Goal: Obtain resource: Obtain resource

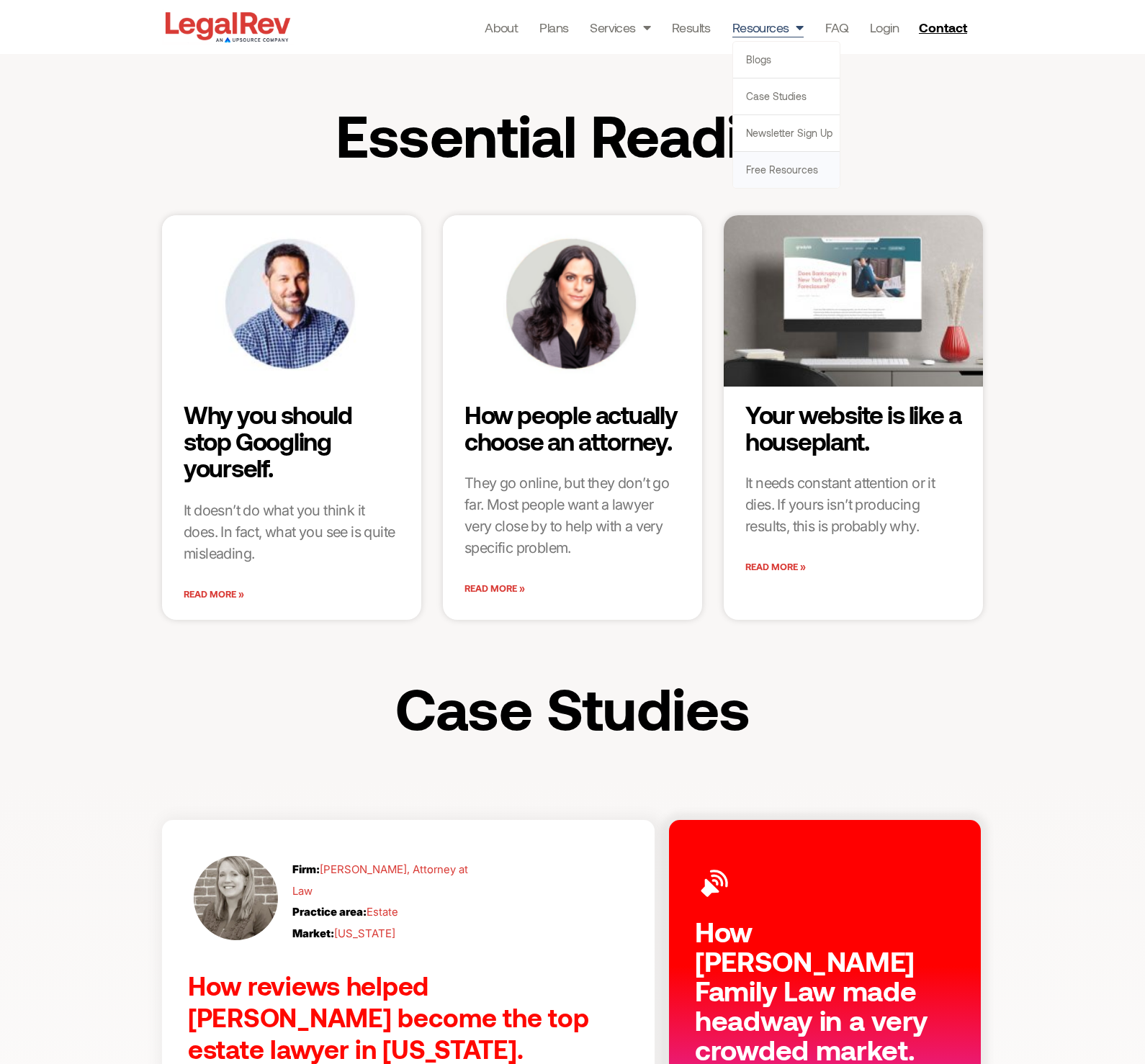
click at [789, 172] on link "Free Resources" at bounding box center [786, 170] width 106 height 36
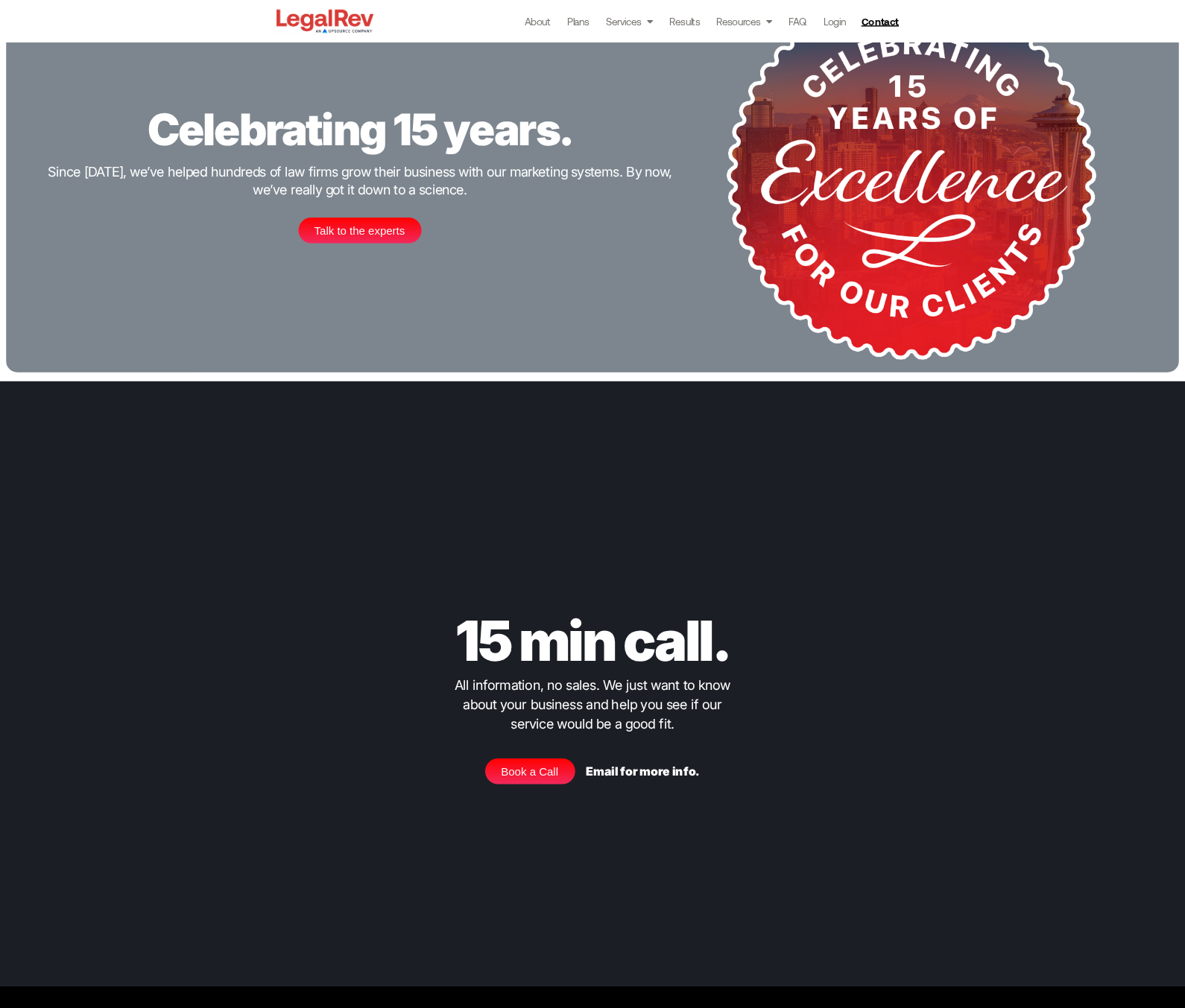
scroll to position [2329, 0]
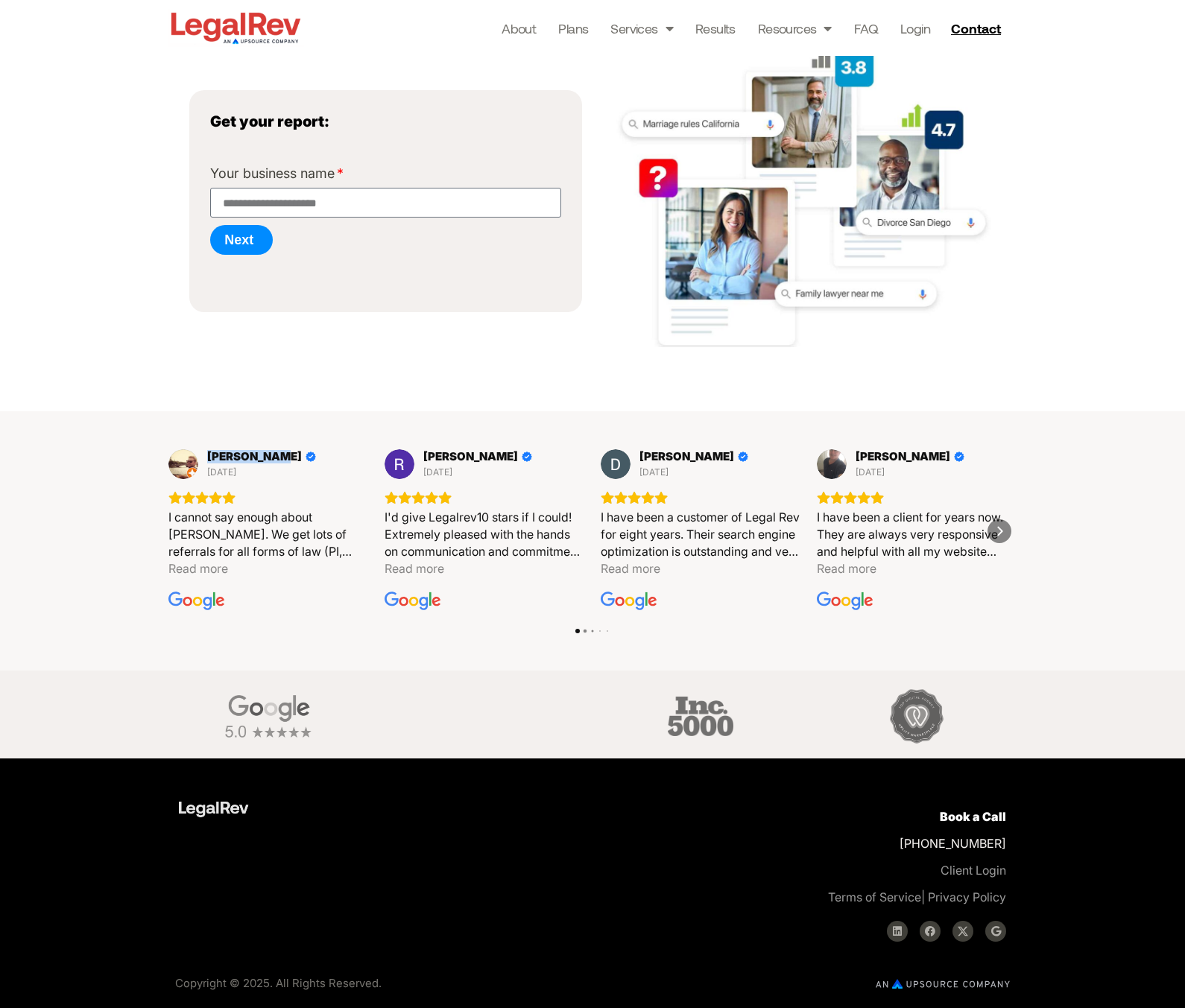
scroll to position [218, 0]
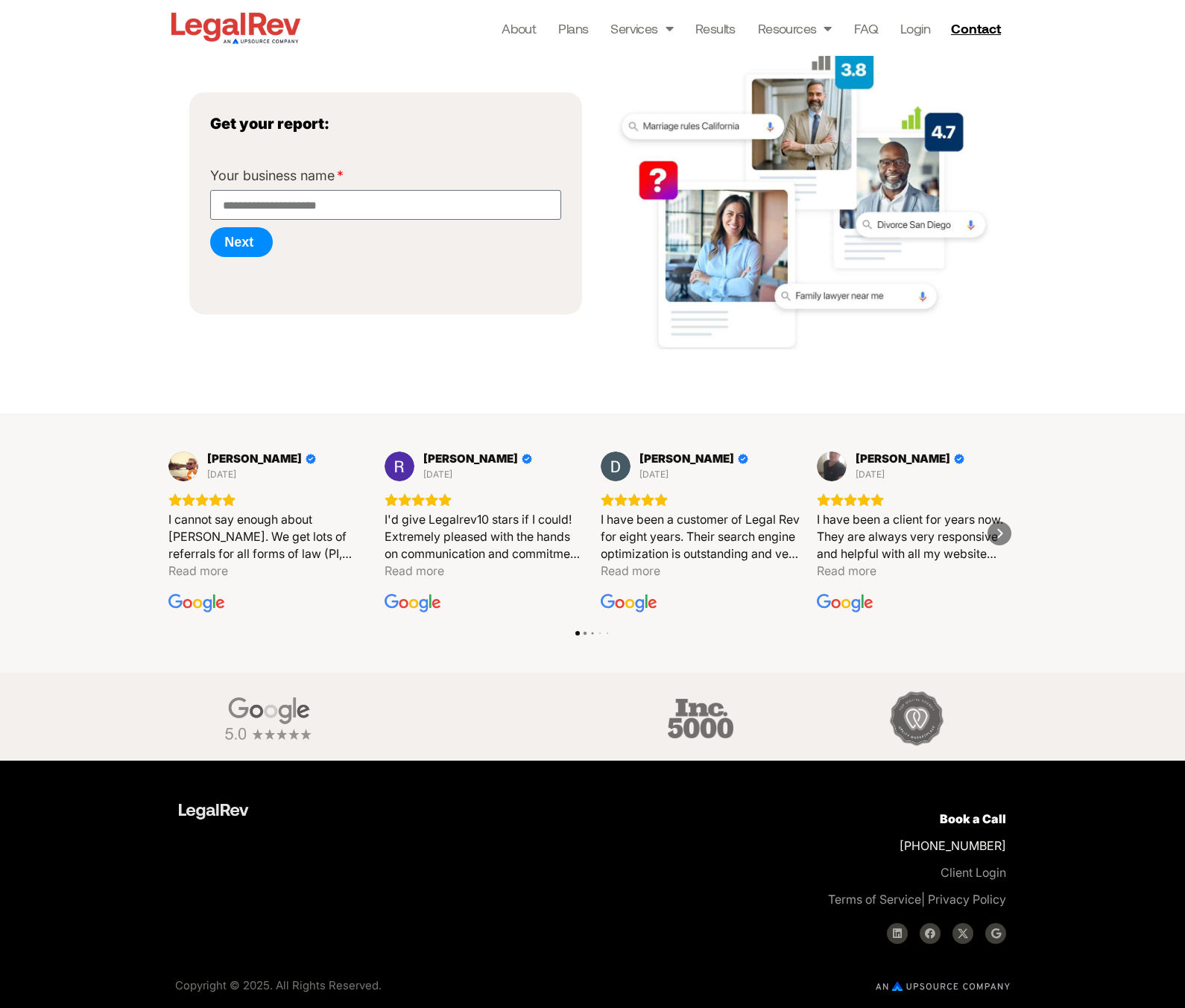
click at [156, 204] on div "Get a competitor report. Let us analyze the search activity in your area and pr…" at bounding box center [592, 107] width 1185 height 538
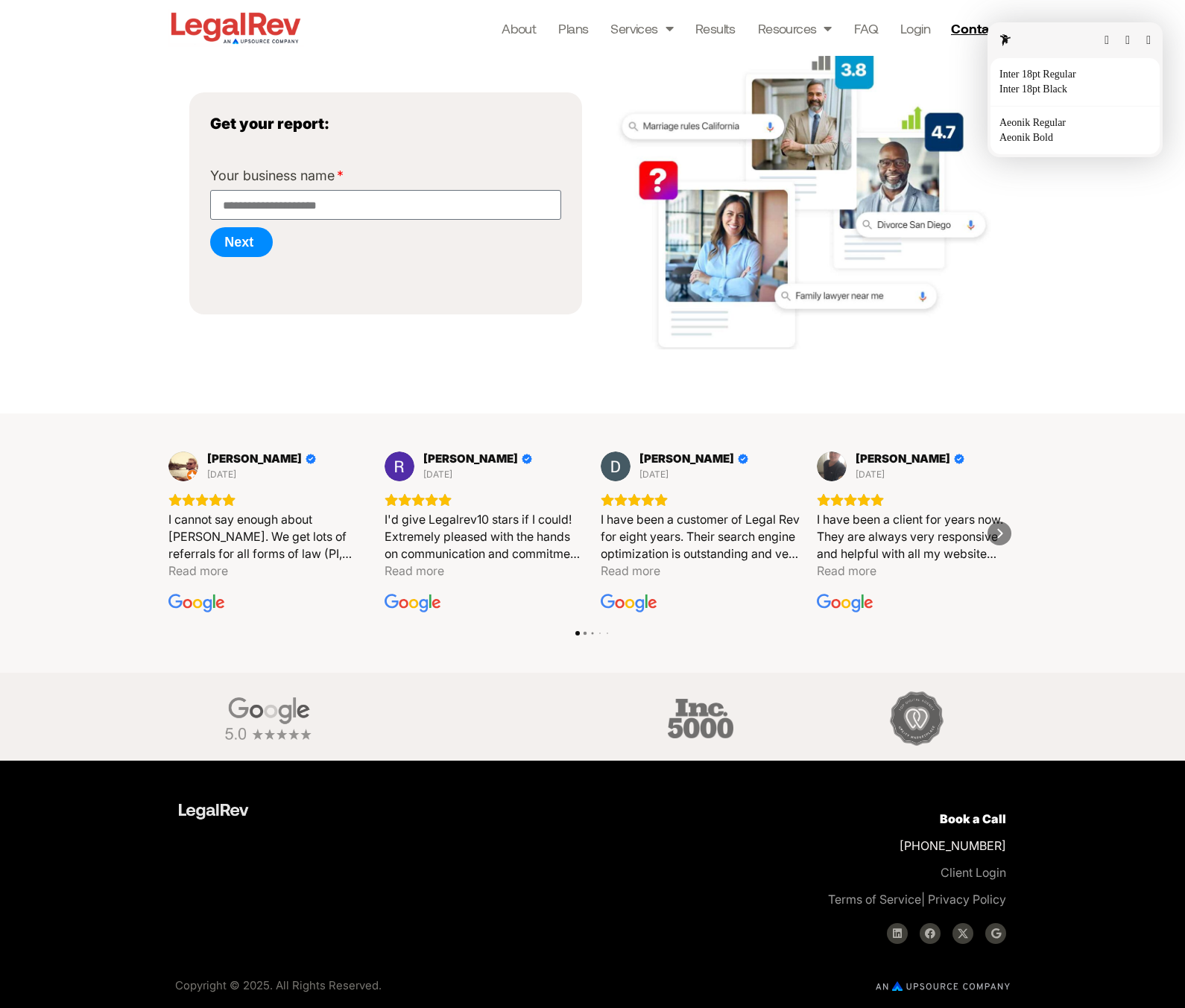
click at [978, 626] on html "Skip to content About Plans Services Law Firm Website Design Law Firm Brand Ide…" at bounding box center [592, 396] width 1185 height 1228
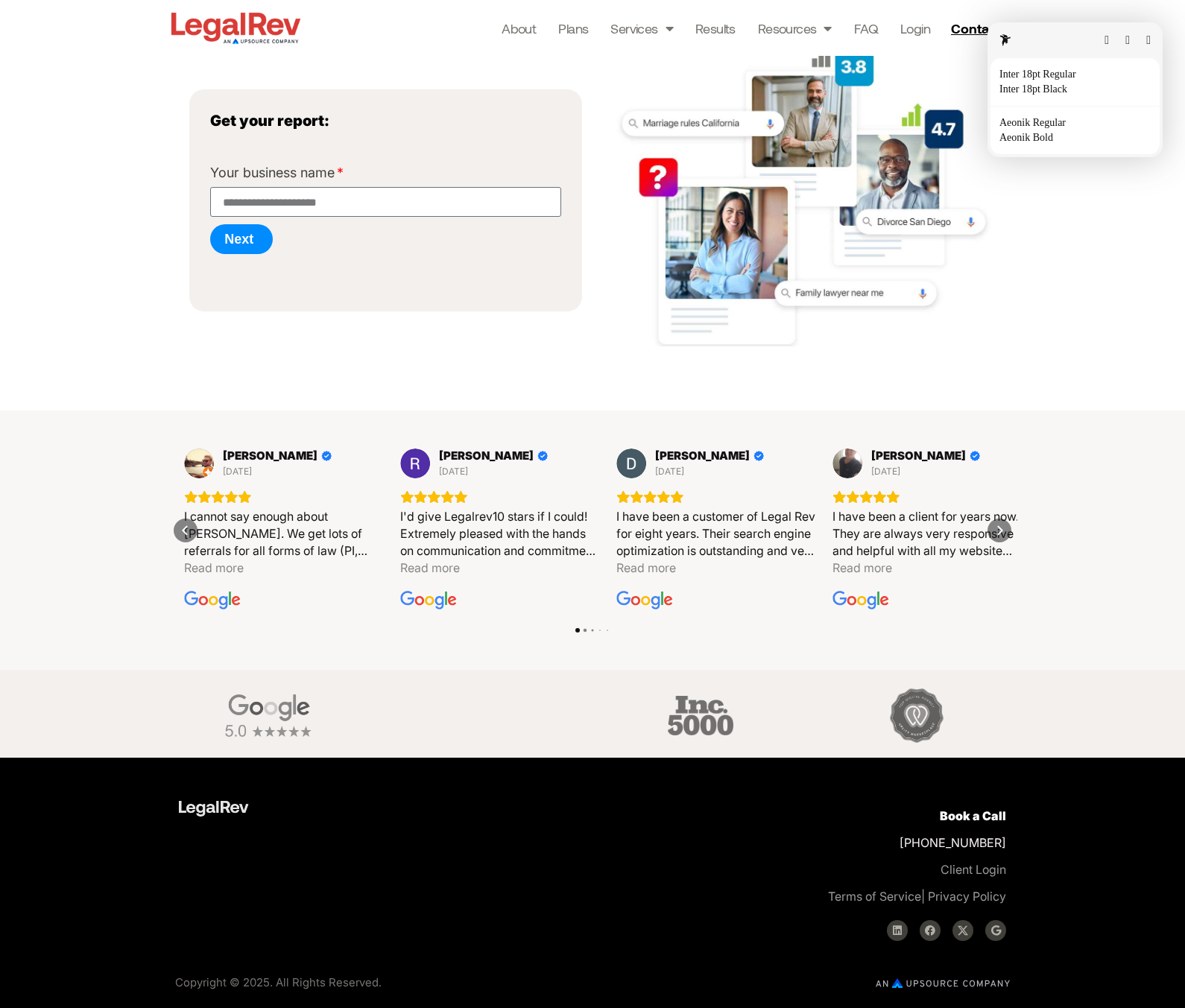
drag, startPoint x: 201, startPoint y: 600, endPoint x: 368, endPoint y: 541, distance: 177.1
click at [370, 533] on div "I cannot say enough about LegalRev. We get lots of referrals for all forms of l…" at bounding box center [283, 534] width 199 height 51
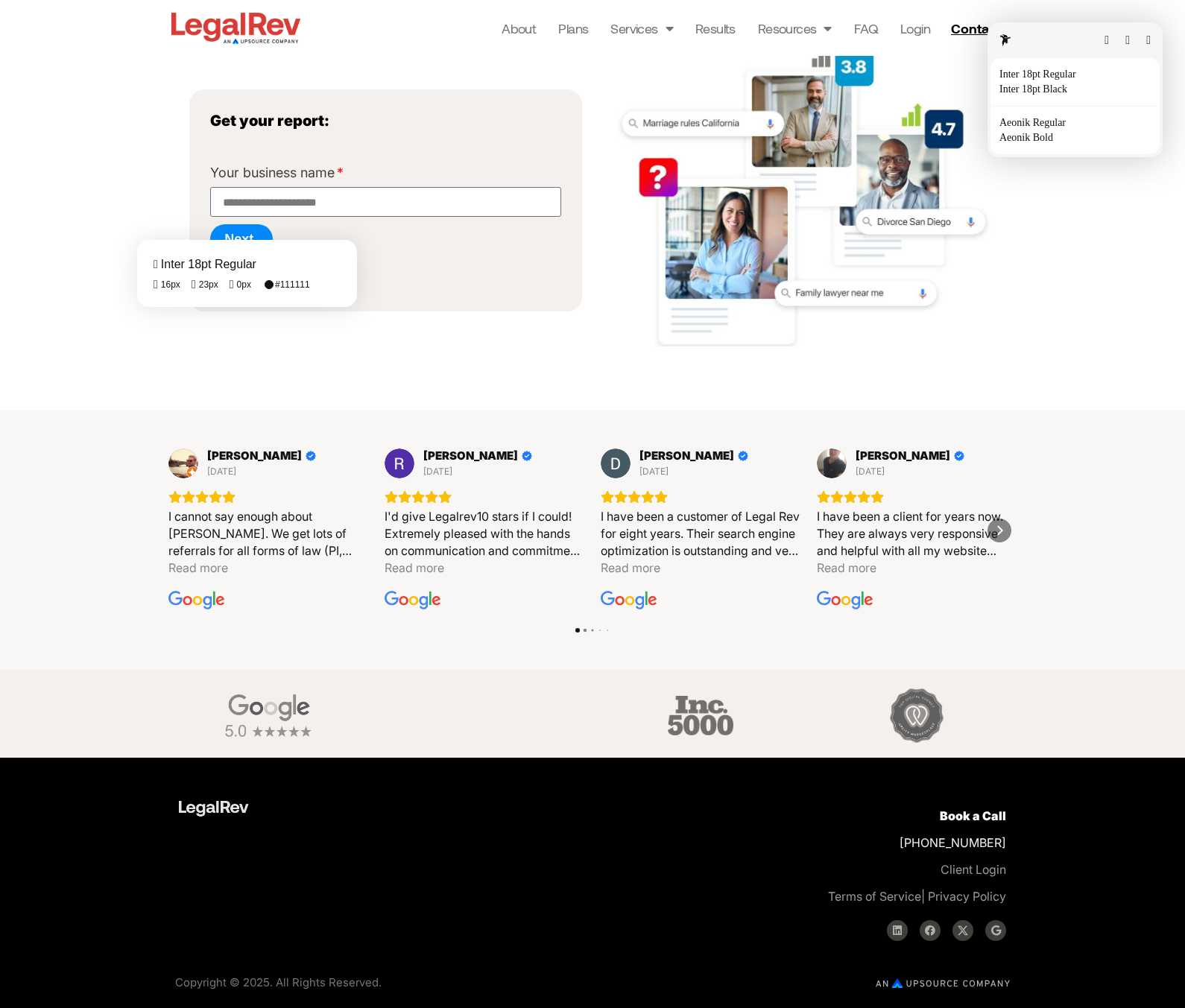
click at [161, 318] on html "Skip to content About Plans Services Law Firm Website Design Law Firm Brand Ide…" at bounding box center [592, 393] width 1185 height 1228
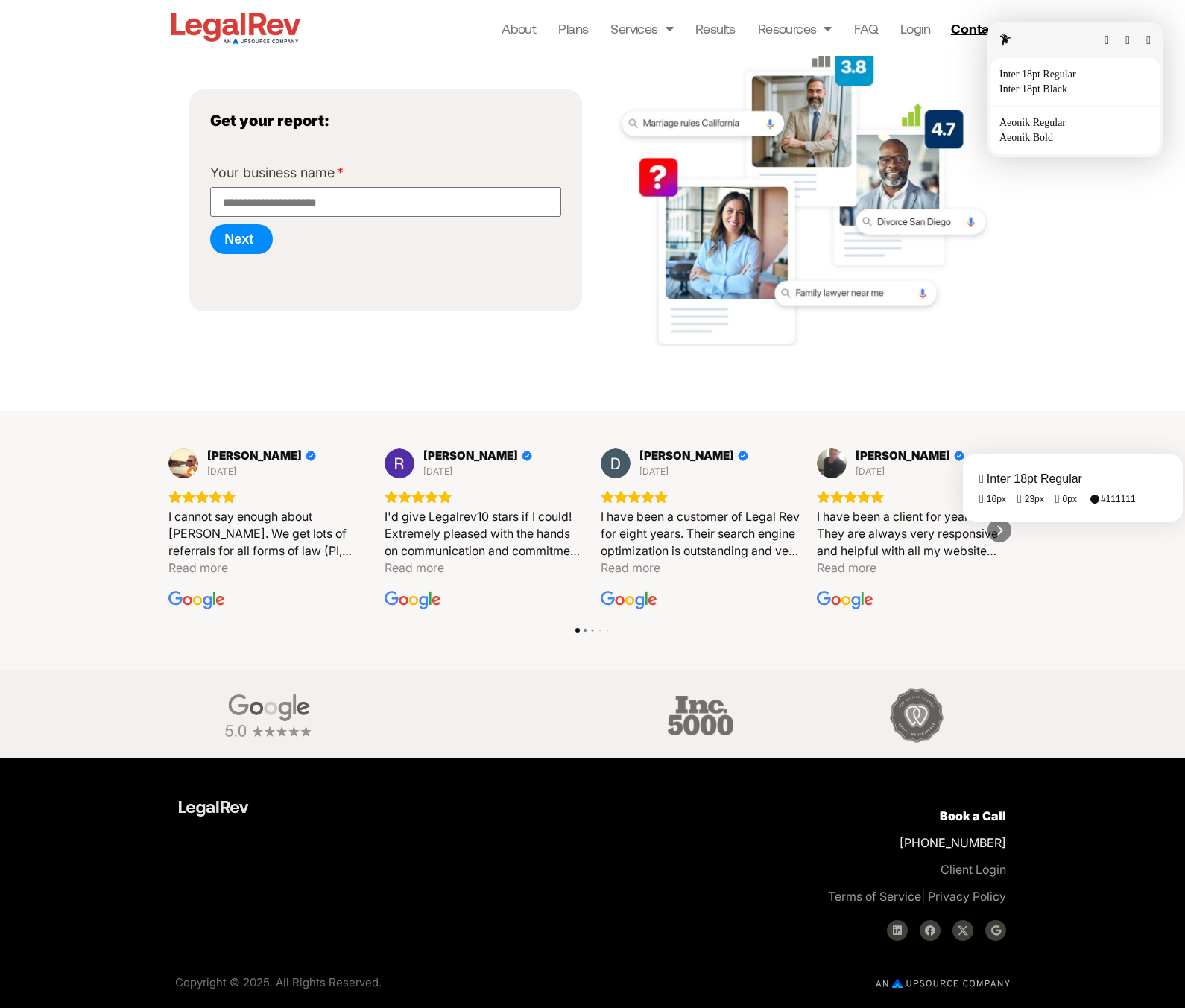
click at [996, 533] on fontsninja-text "I have been a client for years now. They are always very responsive and helpful…" at bounding box center [910, 550] width 187 height 83
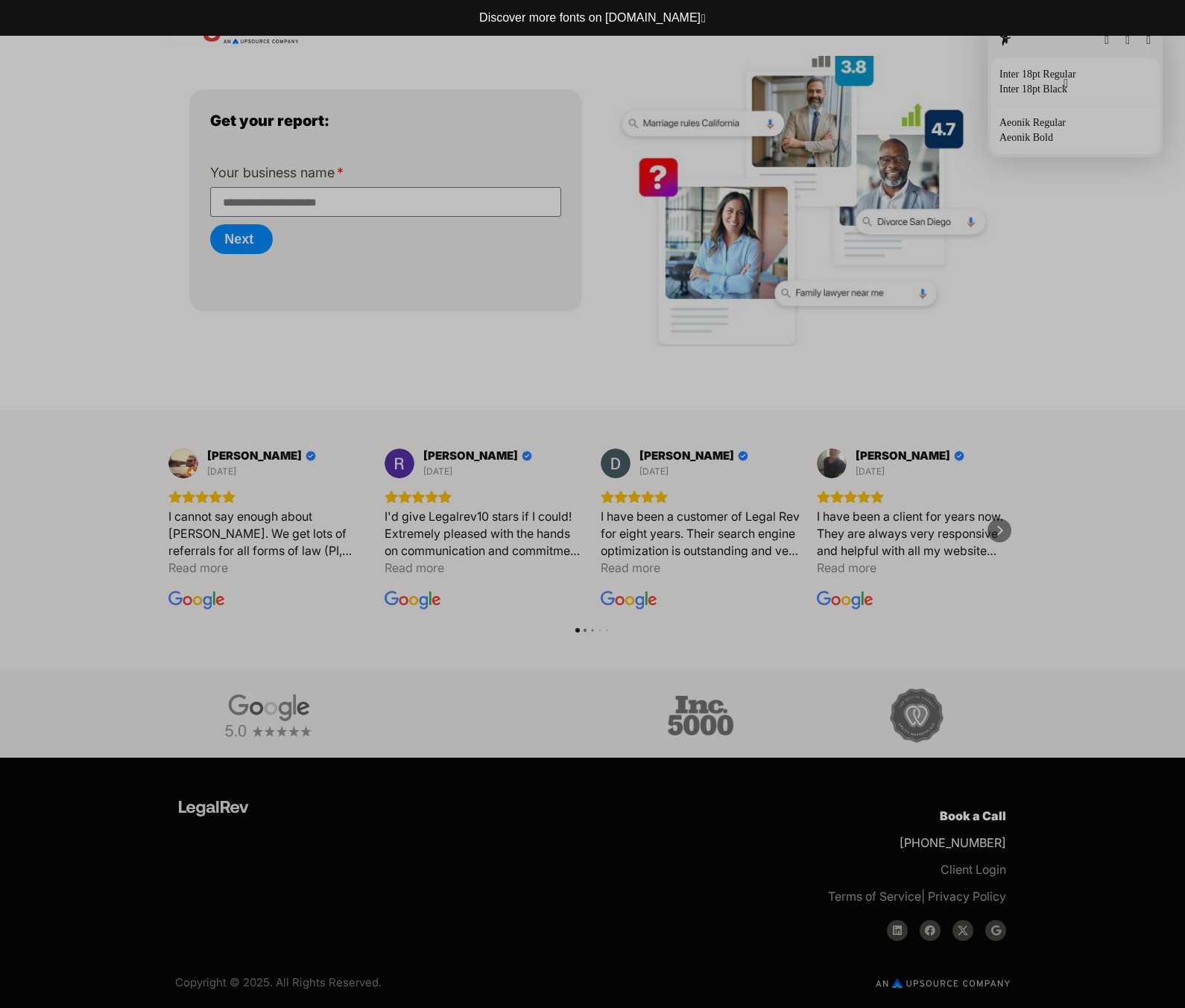
drag, startPoint x: 1061, startPoint y: 85, endPoint x: 447, endPoint y: 44, distance: 615.4
click at [1063, 85] on button "button" at bounding box center [1065, 83] width 5 height 12
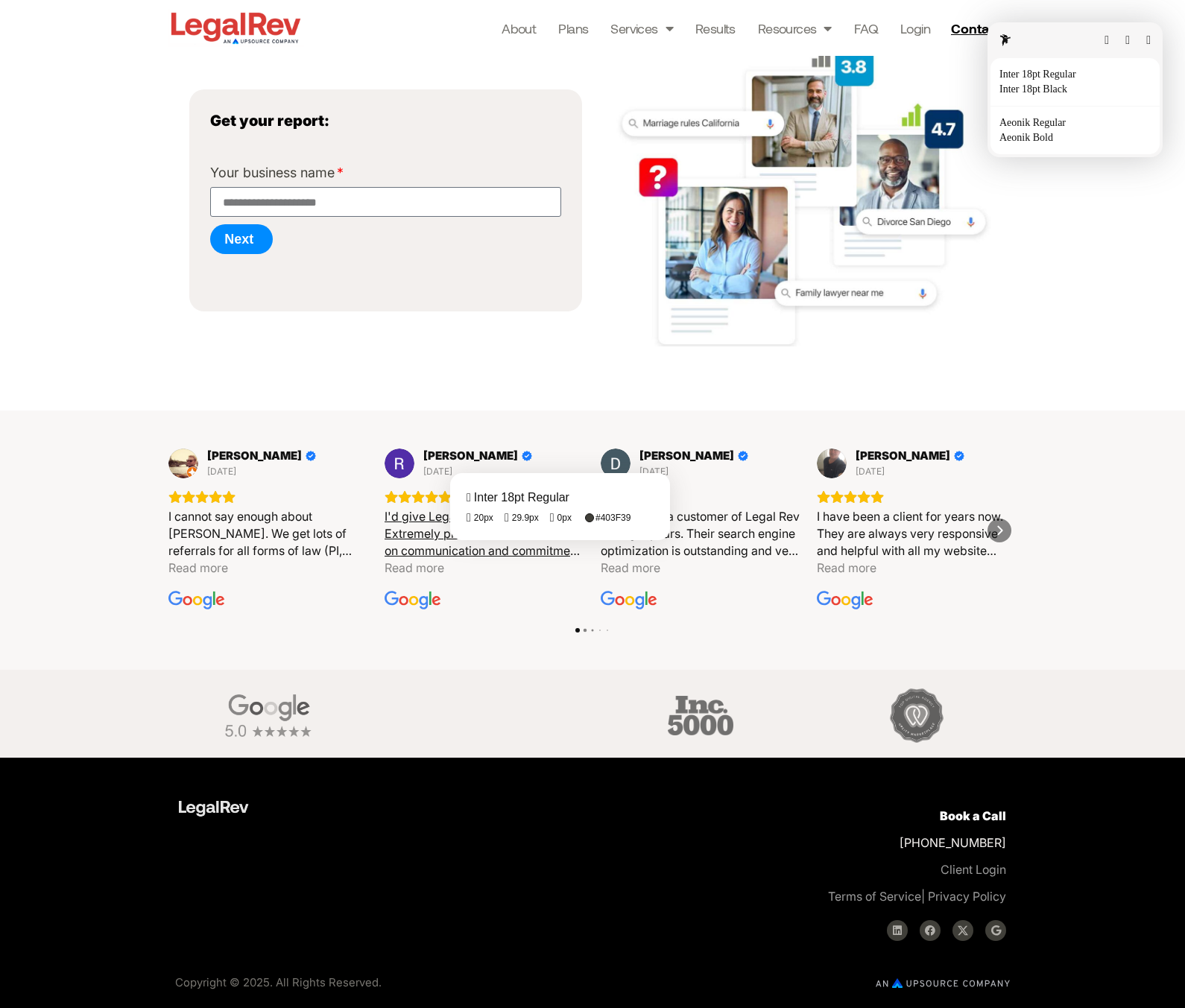
click at [474, 552] on fontsninja-text "I'd give Legalrev10 stars if I could! Extremely pleased with the hands on commu…" at bounding box center [483, 618] width 197 height 221
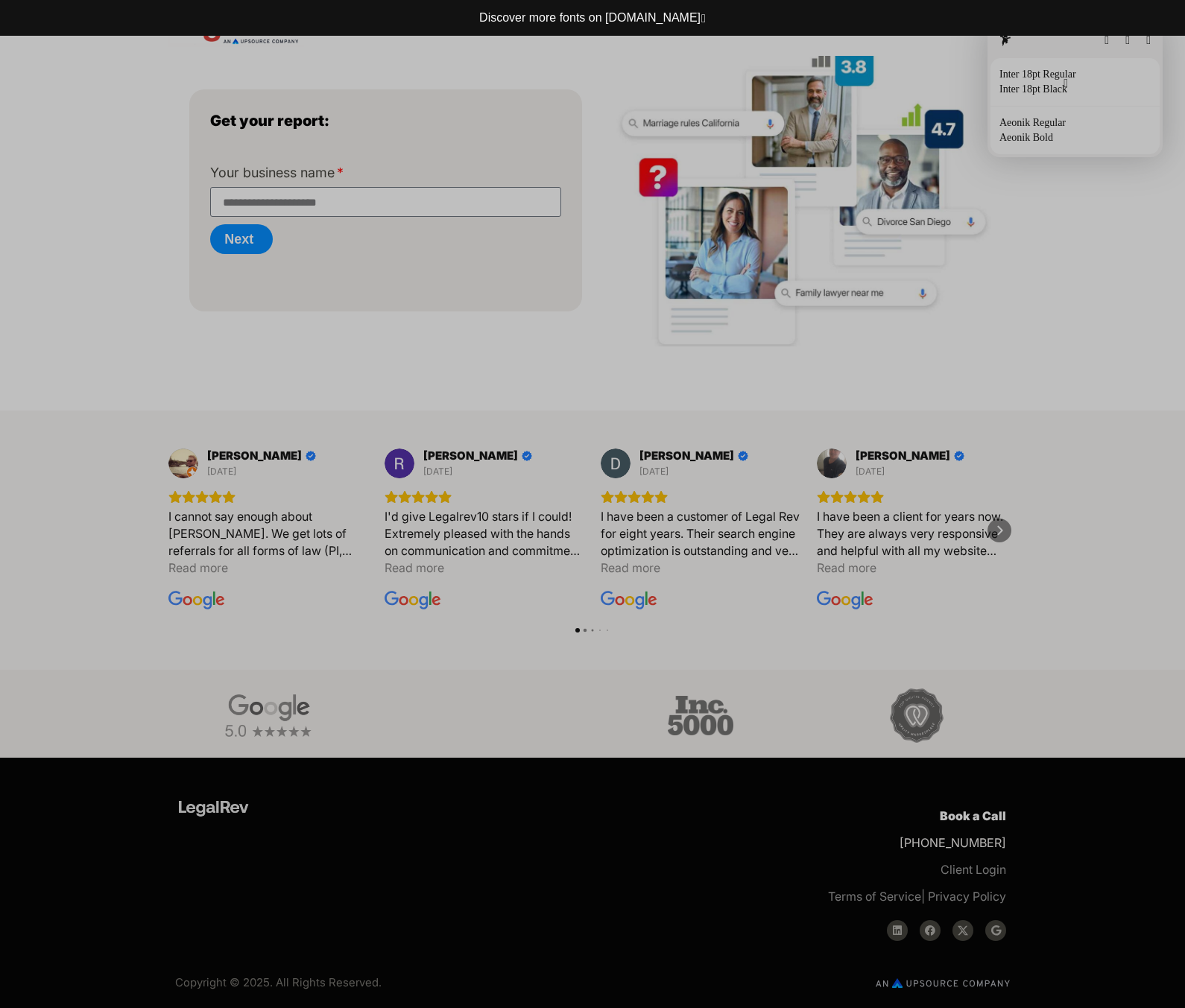
drag, startPoint x: 1058, startPoint y: 80, endPoint x: 1055, endPoint y: 63, distance: 17.3
click at [1063, 80] on button "button" at bounding box center [1065, 83] width 5 height 12
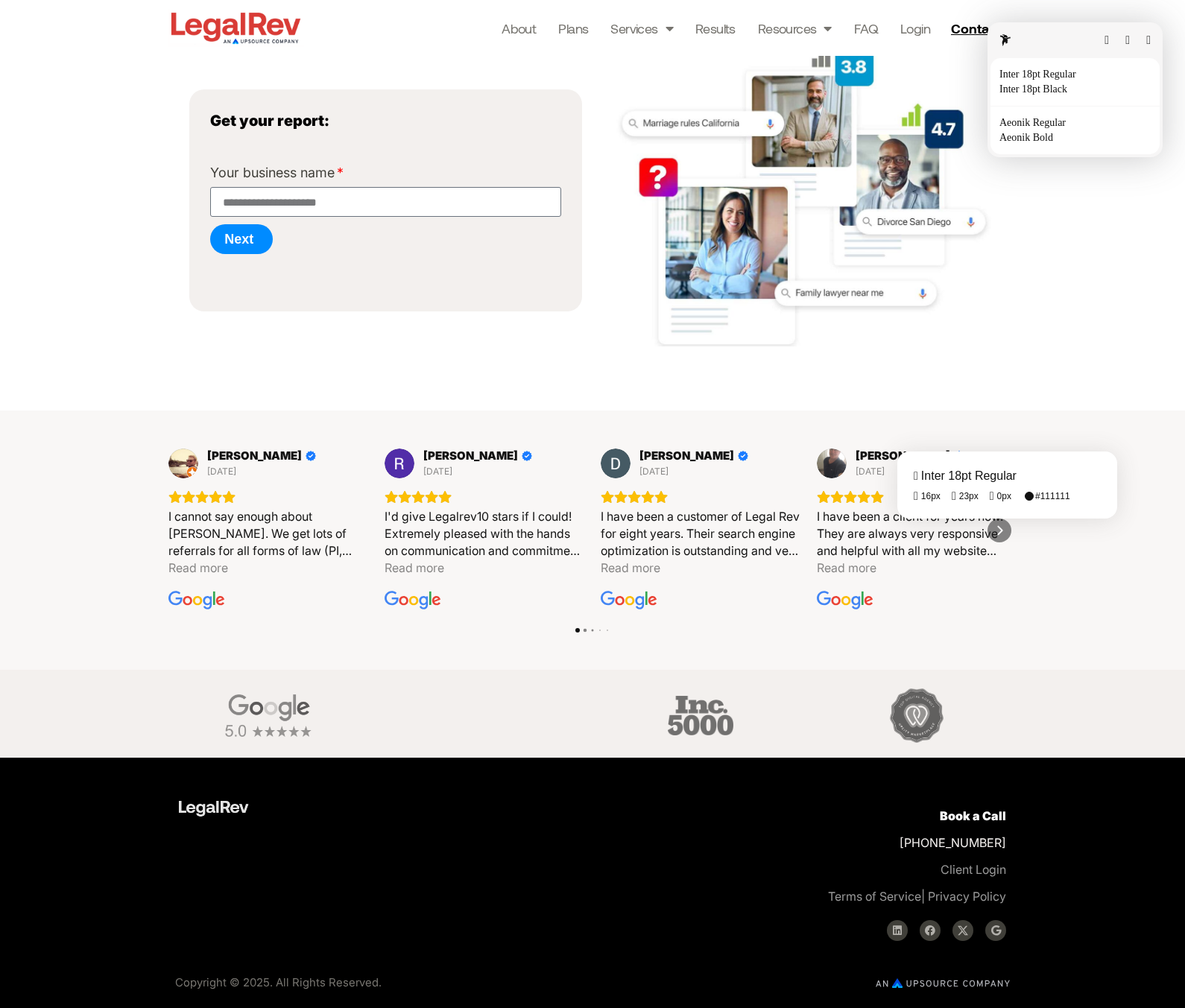
scroll to position [220, 0]
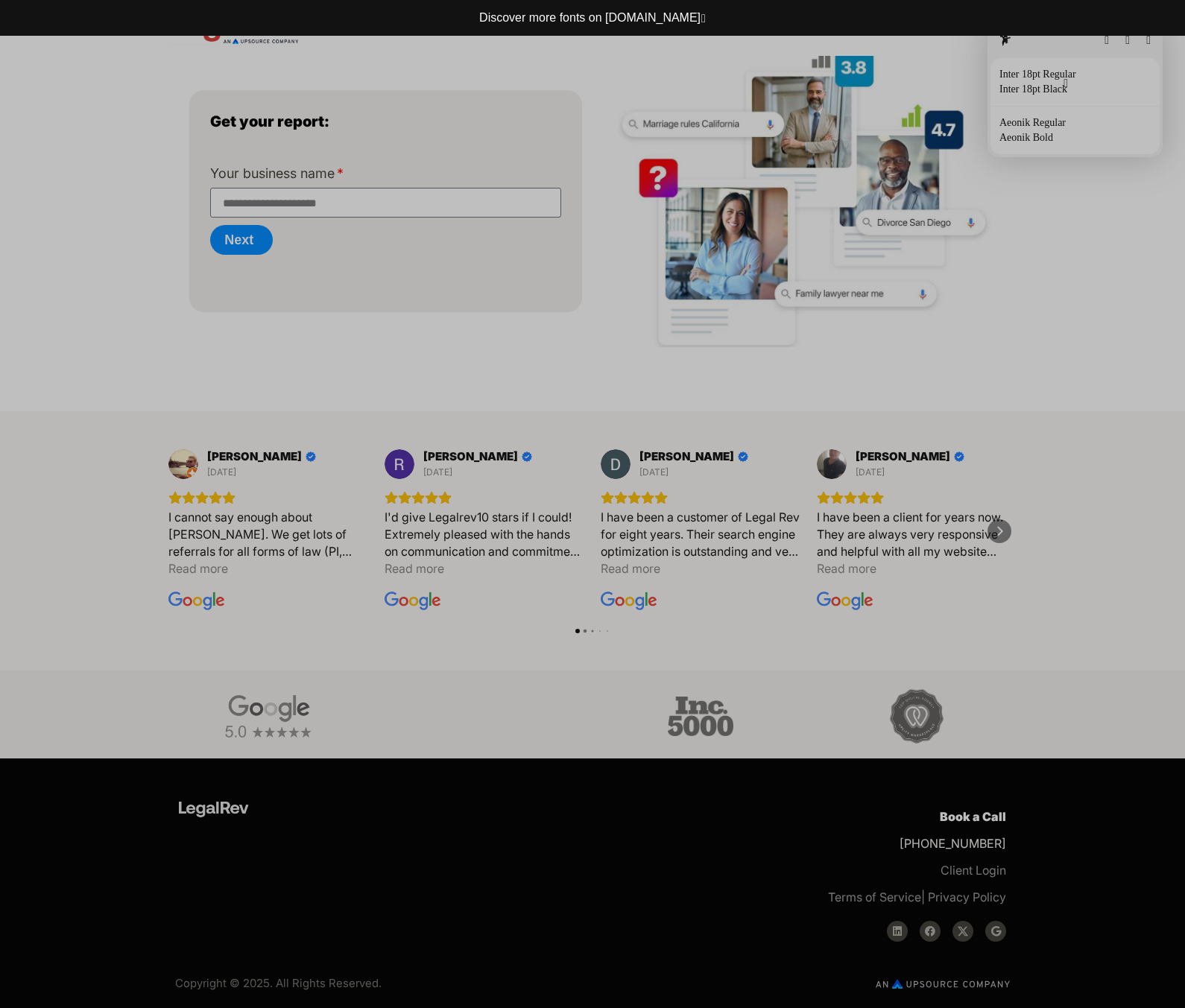
drag, startPoint x: 1064, startPoint y: 83, endPoint x: 996, endPoint y: 143, distance: 90.7
click at [1064, 83] on button "button" at bounding box center [1065, 83] width 5 height 12
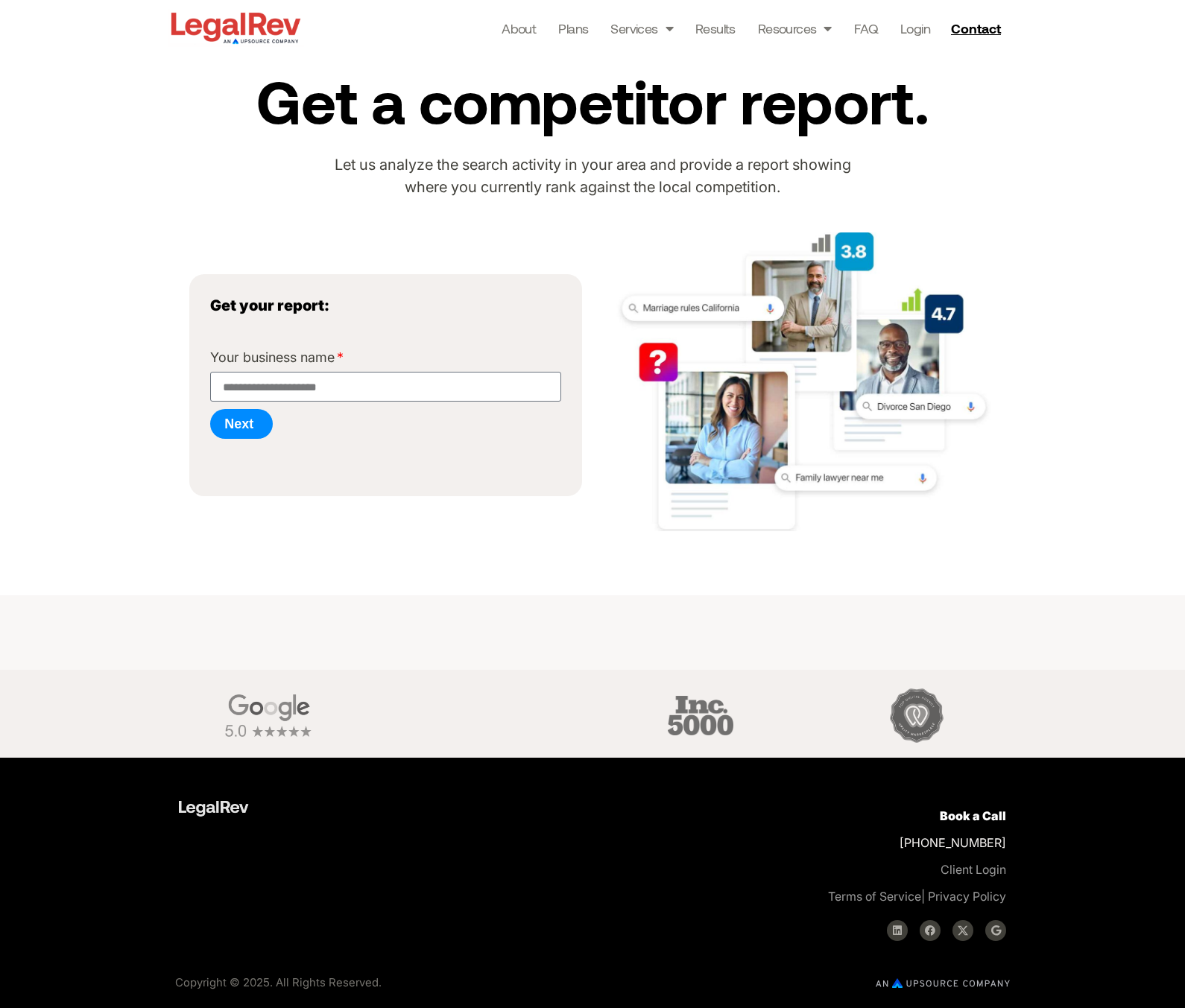
scroll to position [221, 0]
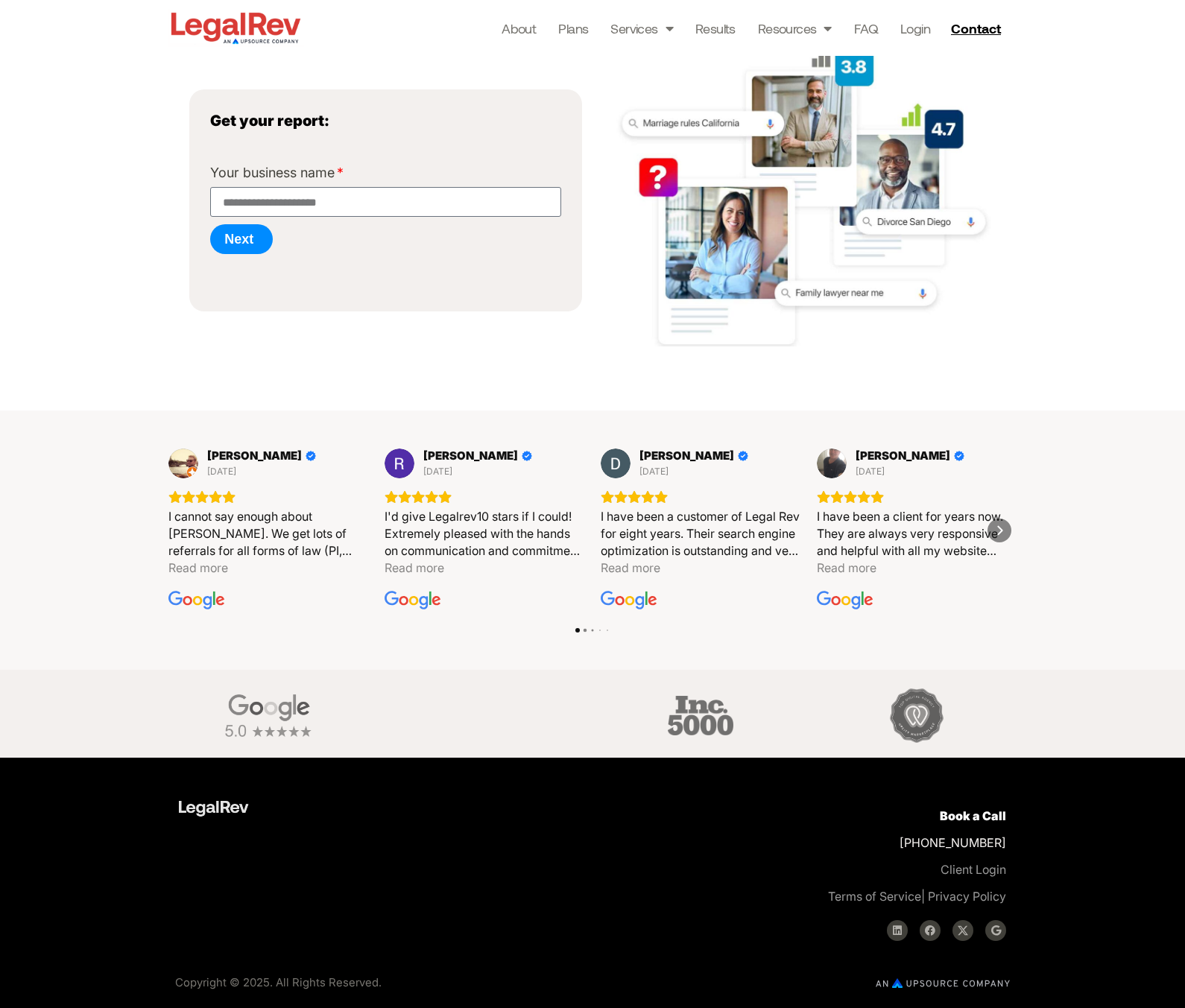
click at [739, 484] on div "Dave King 1 year ago I have been a customer of Legal Rev for eight years. Their…" at bounding box center [700, 530] width 201 height 165
click at [999, 530] on icon "Next" at bounding box center [999, 530] width 12 height 12
click at [1000, 530] on icon "Next" at bounding box center [998, 531] width 5 height 10
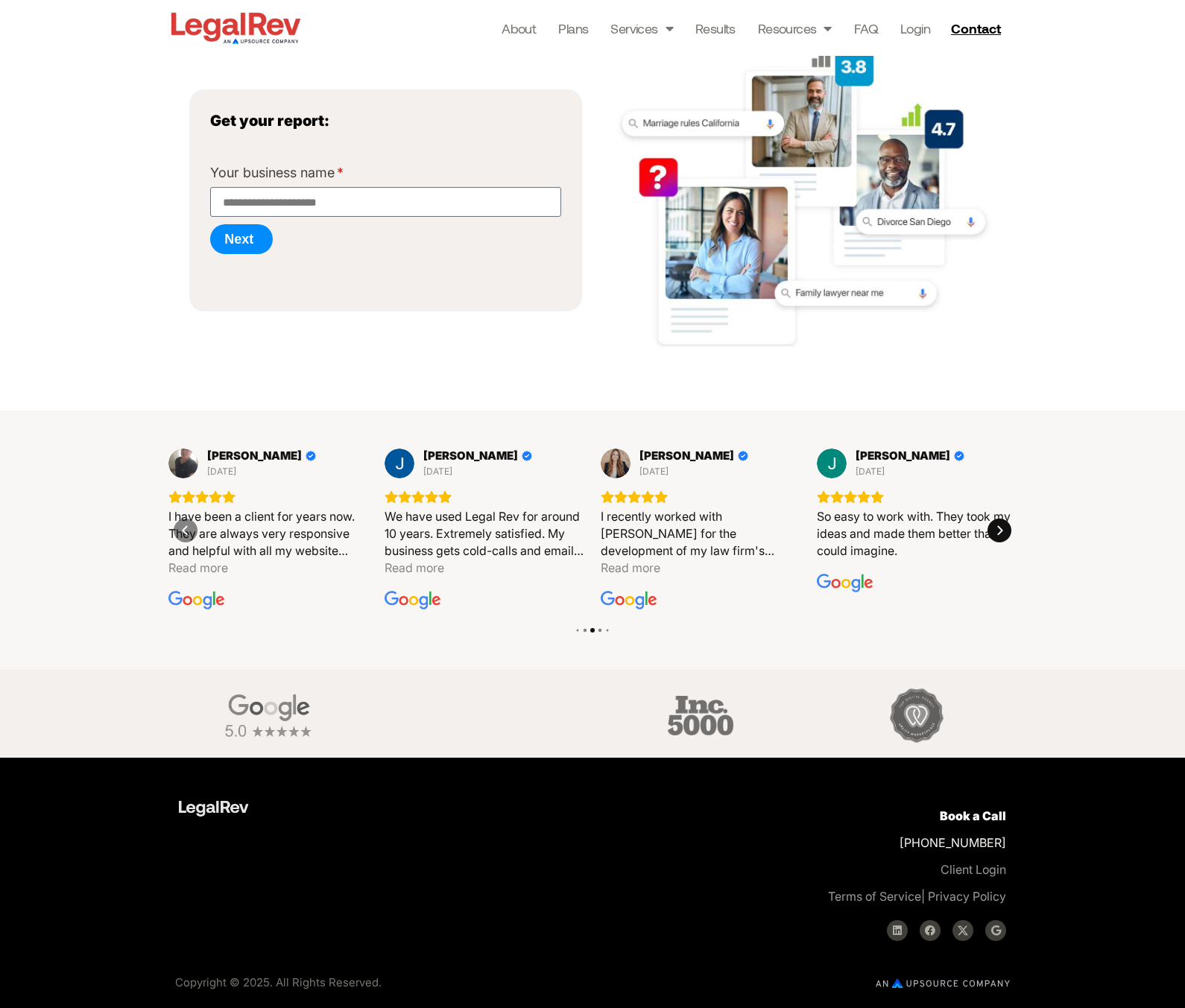
click at [1000, 530] on icon "Next" at bounding box center [998, 531] width 5 height 10
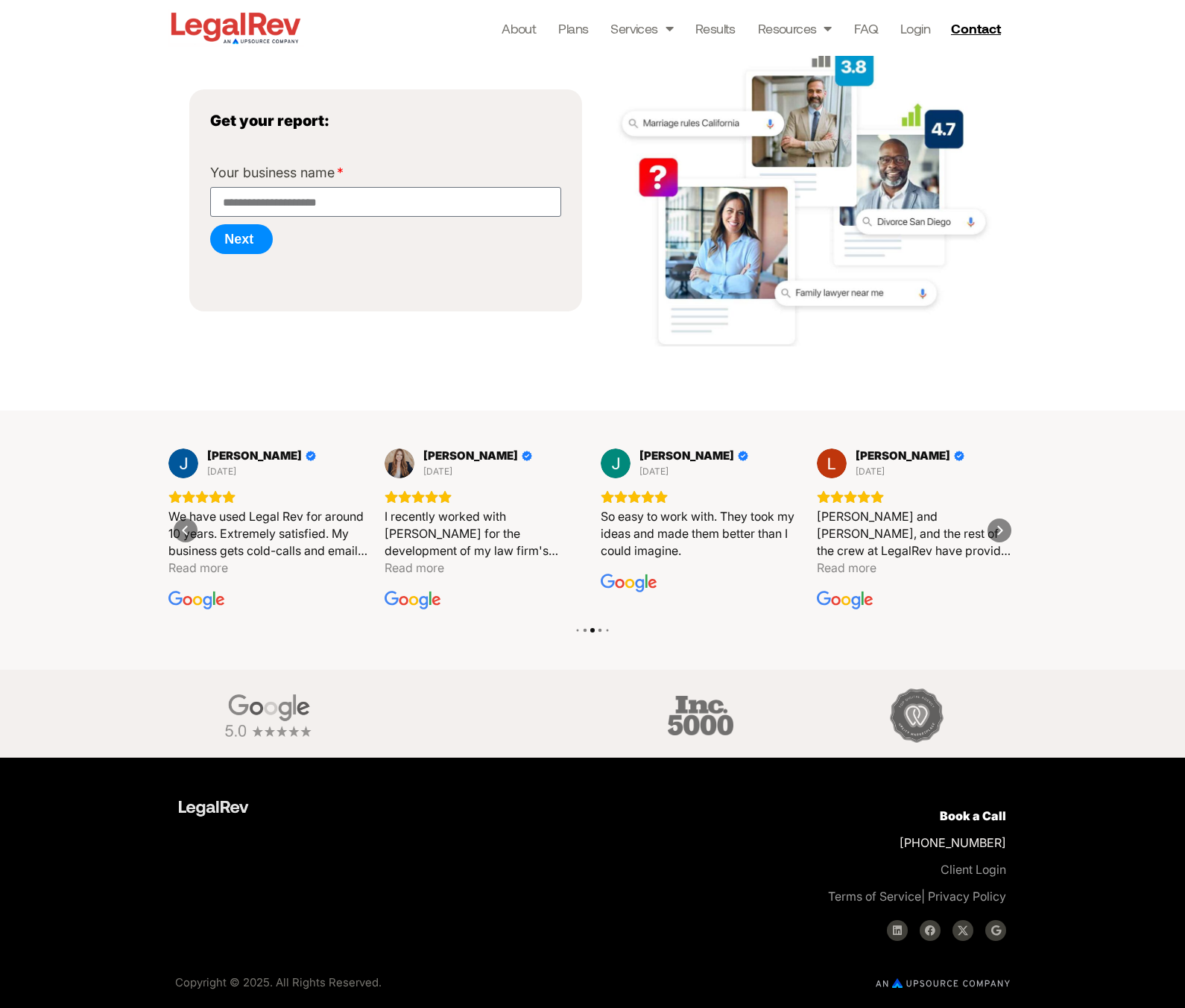
scroll to position [217, 0]
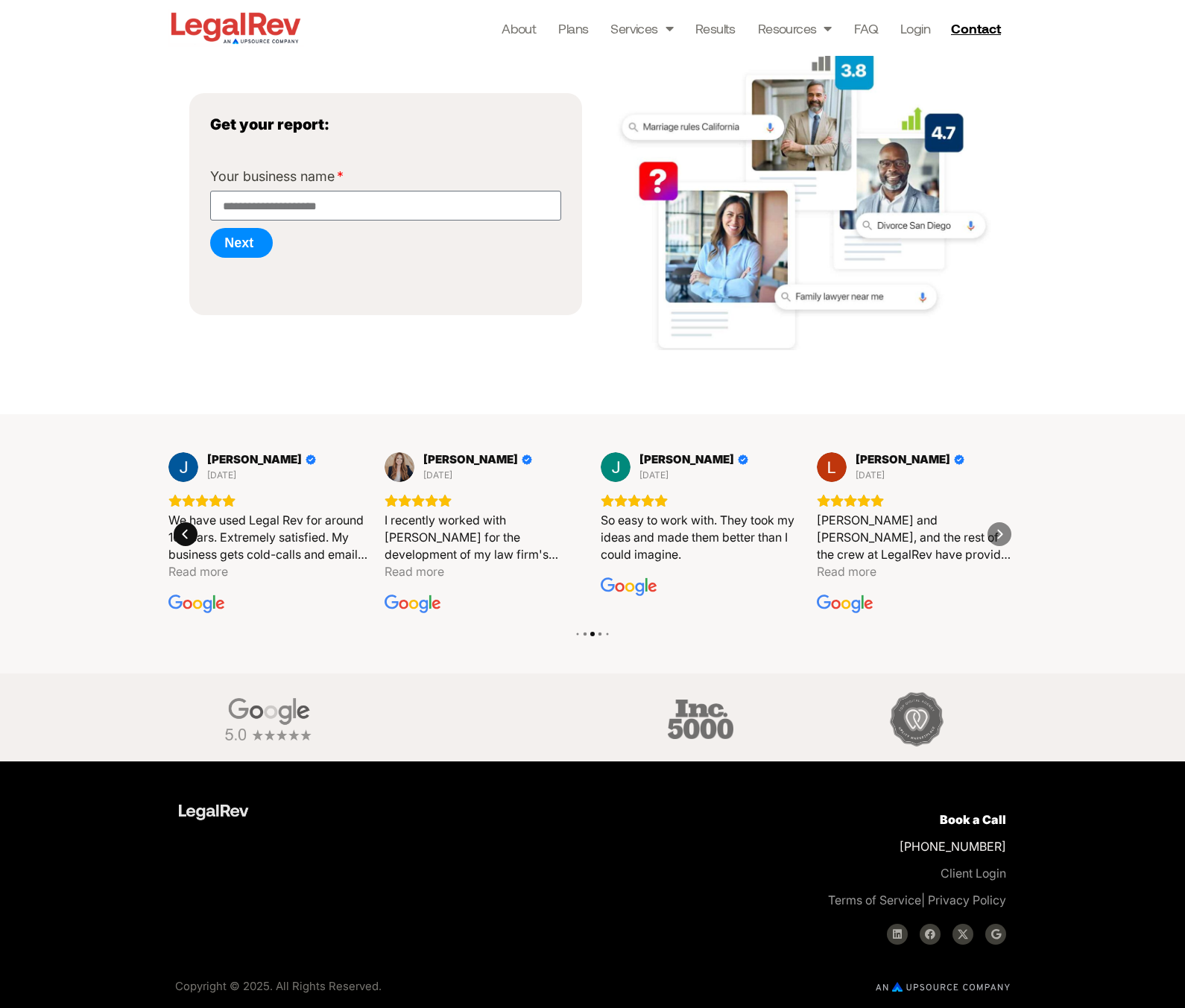
click at [184, 534] on icon "Previous" at bounding box center [186, 534] width 12 height 12
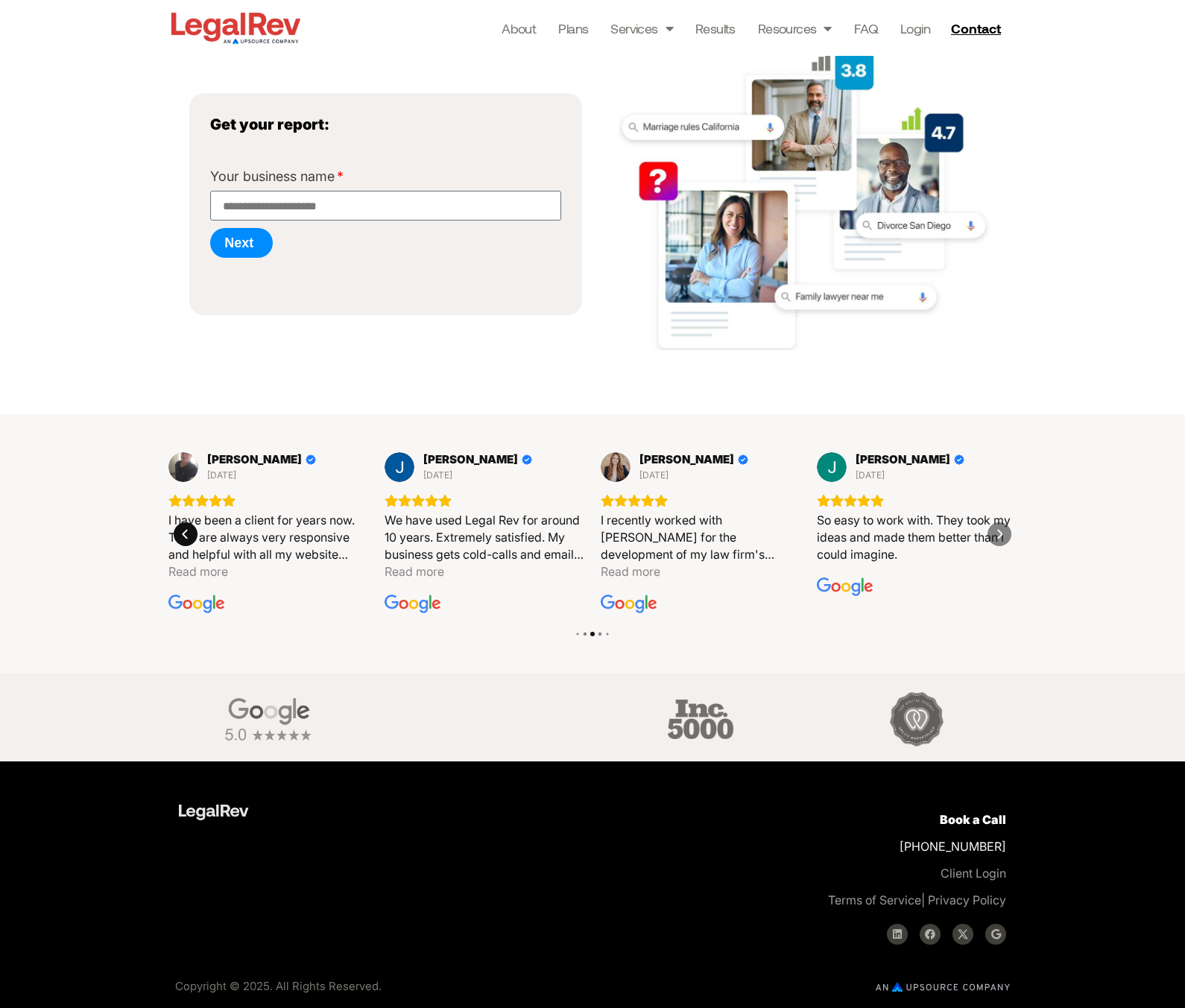
click at [184, 534] on icon "Previous" at bounding box center [186, 534] width 12 height 12
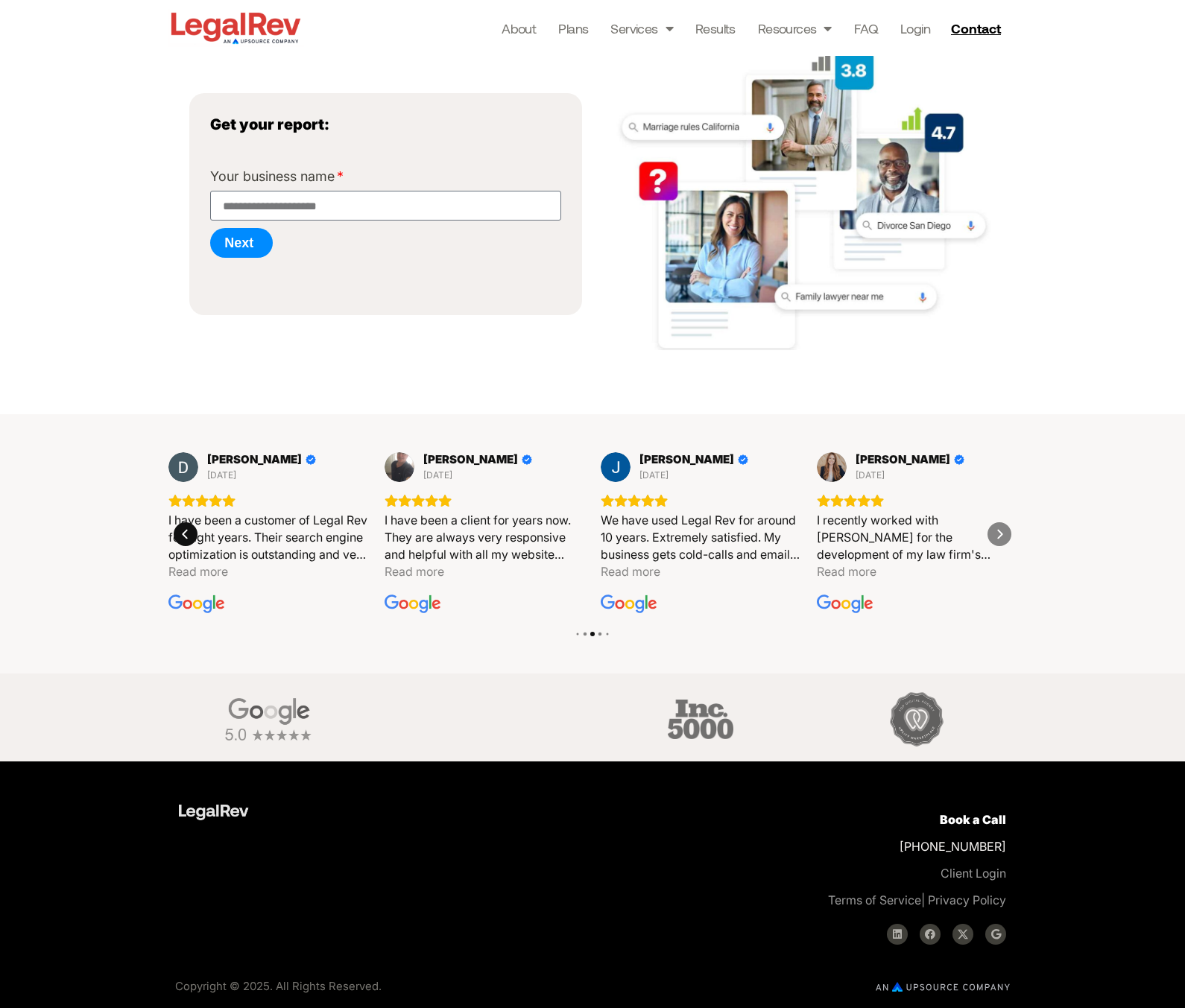
click at [184, 534] on icon "Previous" at bounding box center [186, 534] width 12 height 12
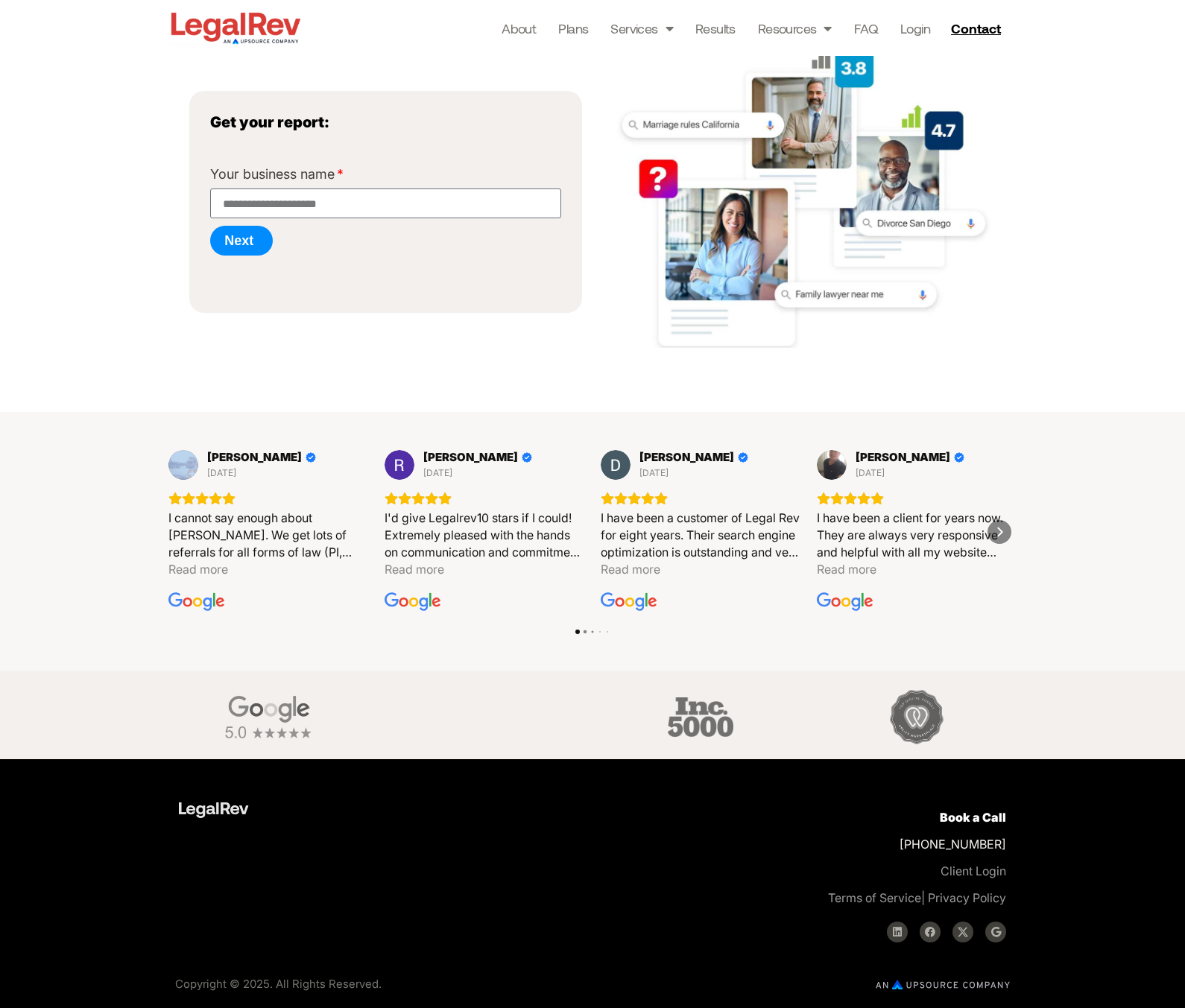
scroll to position [218, 0]
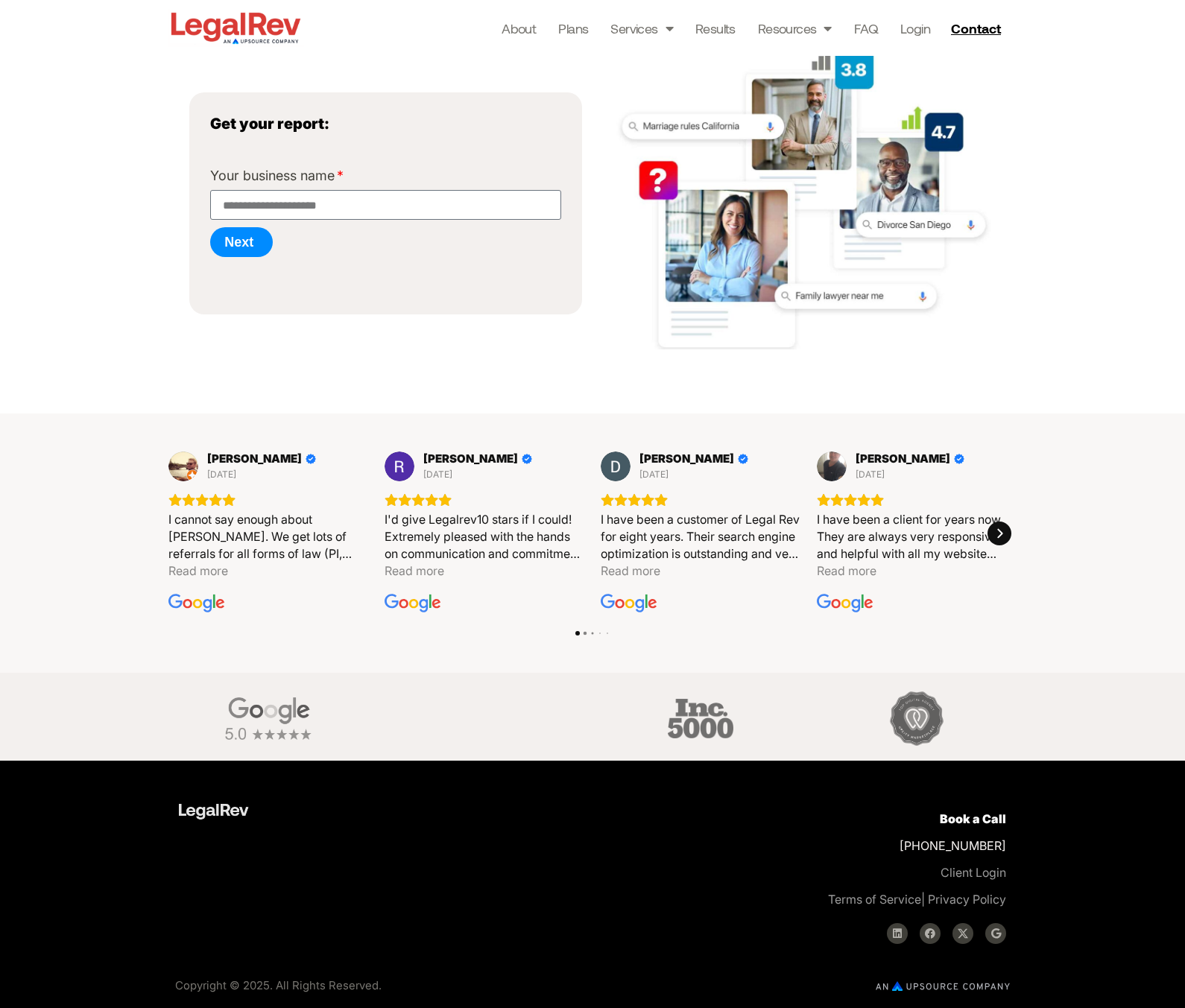
click at [1009, 538] on div "Next" at bounding box center [999, 533] width 24 height 24
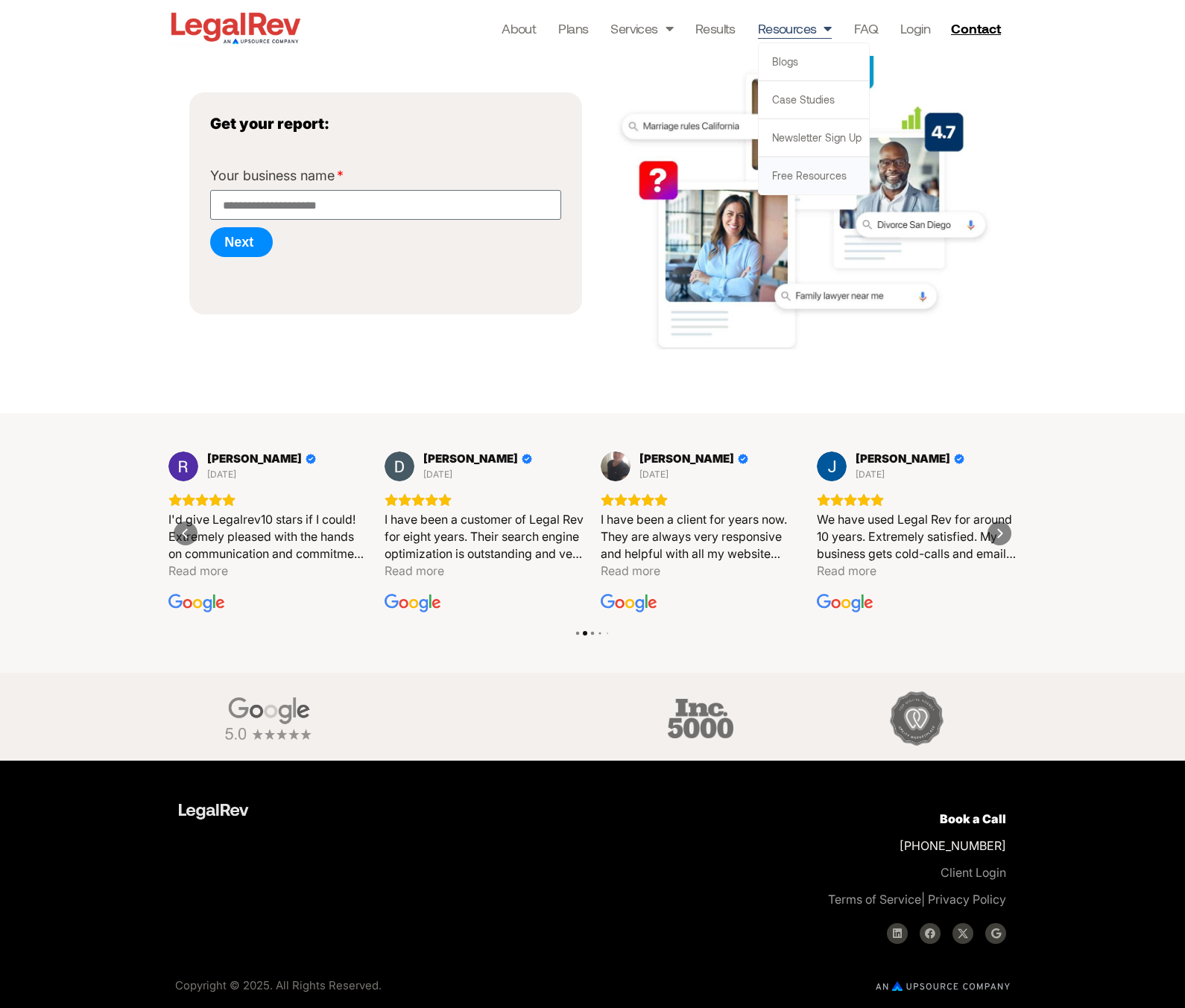
click at [802, 172] on link "Free Resources" at bounding box center [814, 176] width 110 height 37
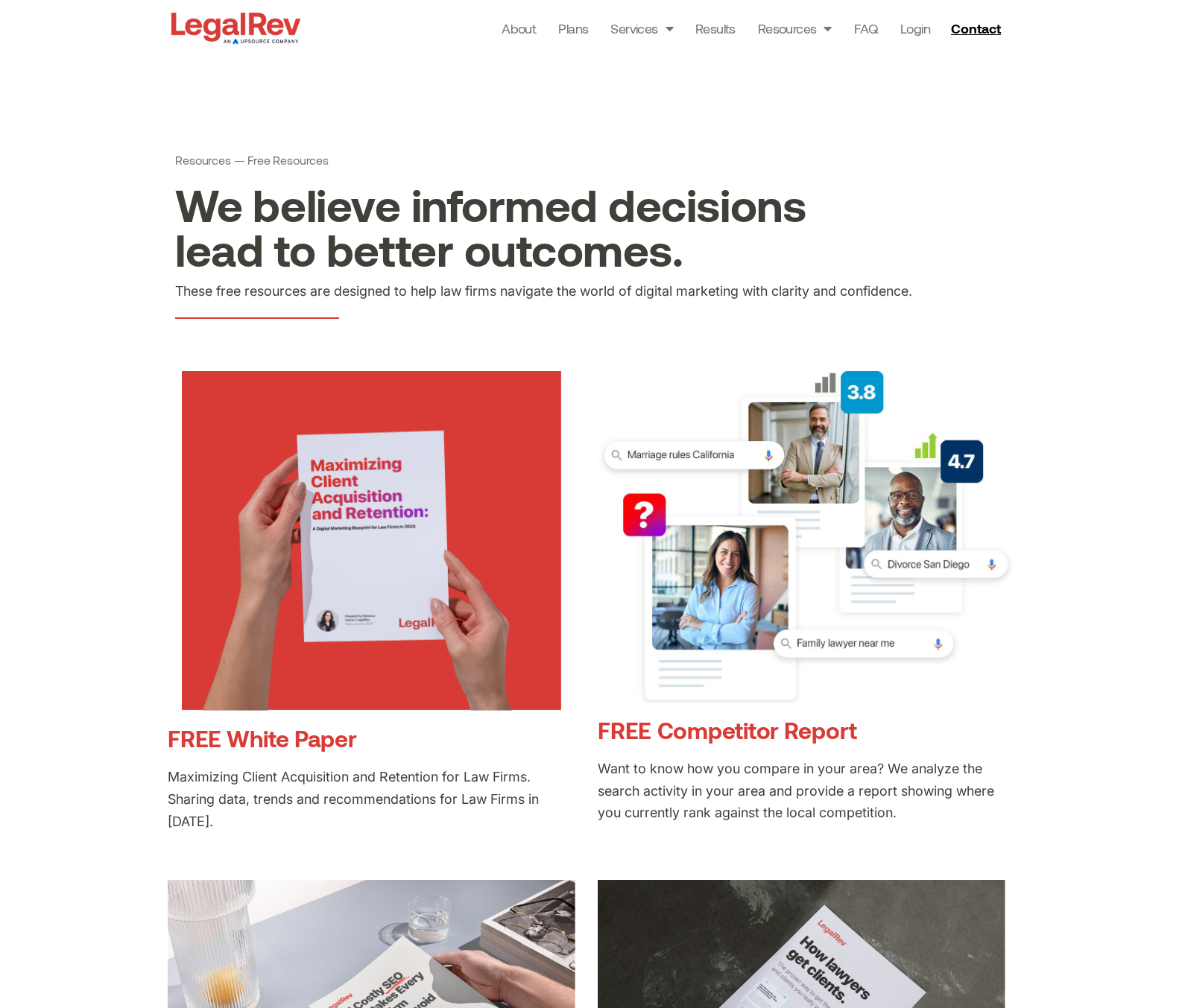
click at [312, 742] on link "FREE White Paper" at bounding box center [262, 738] width 189 height 27
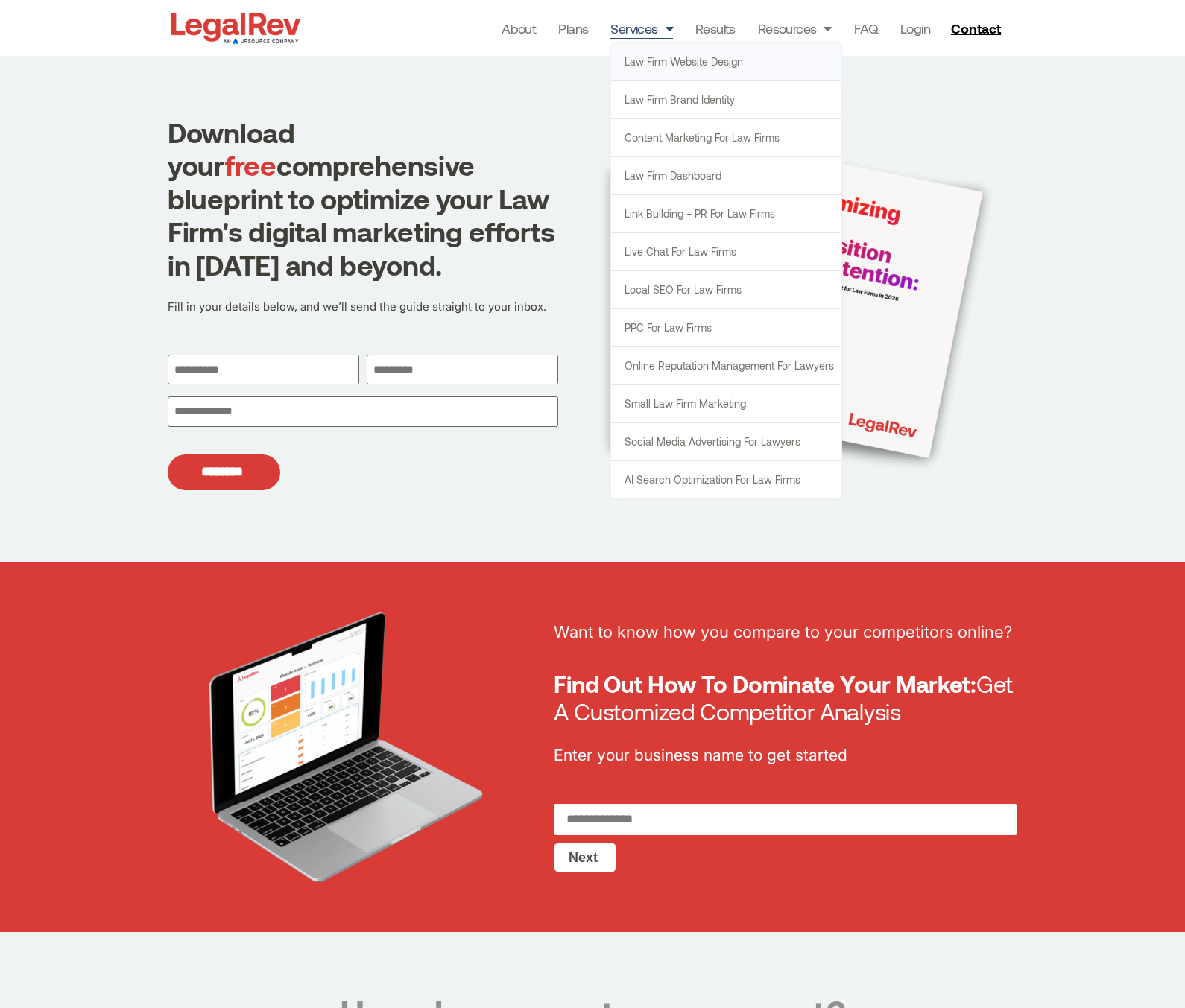
click at [656, 63] on link "Law Firm Website Design" at bounding box center [726, 62] width 230 height 37
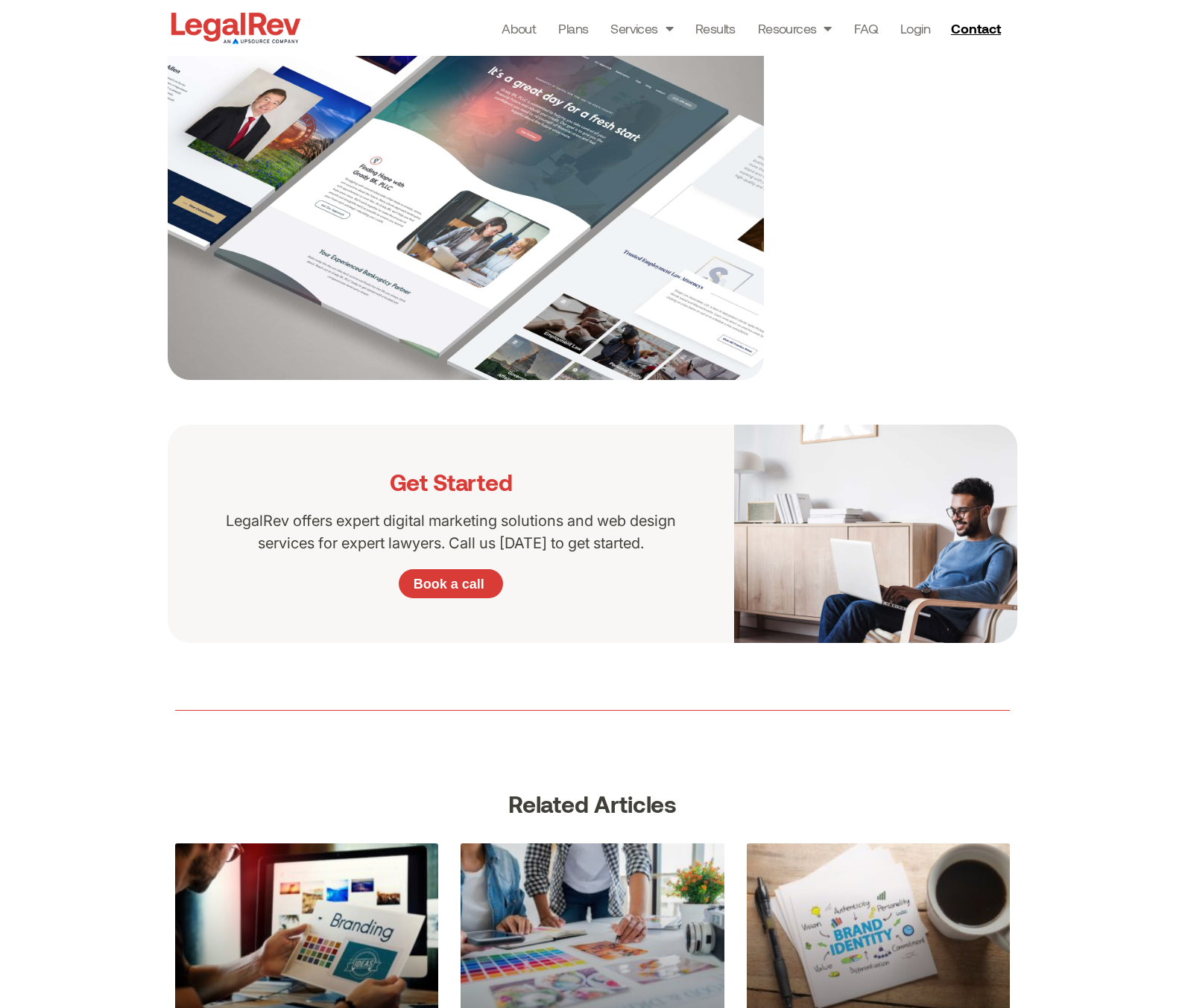
scroll to position [1092, 0]
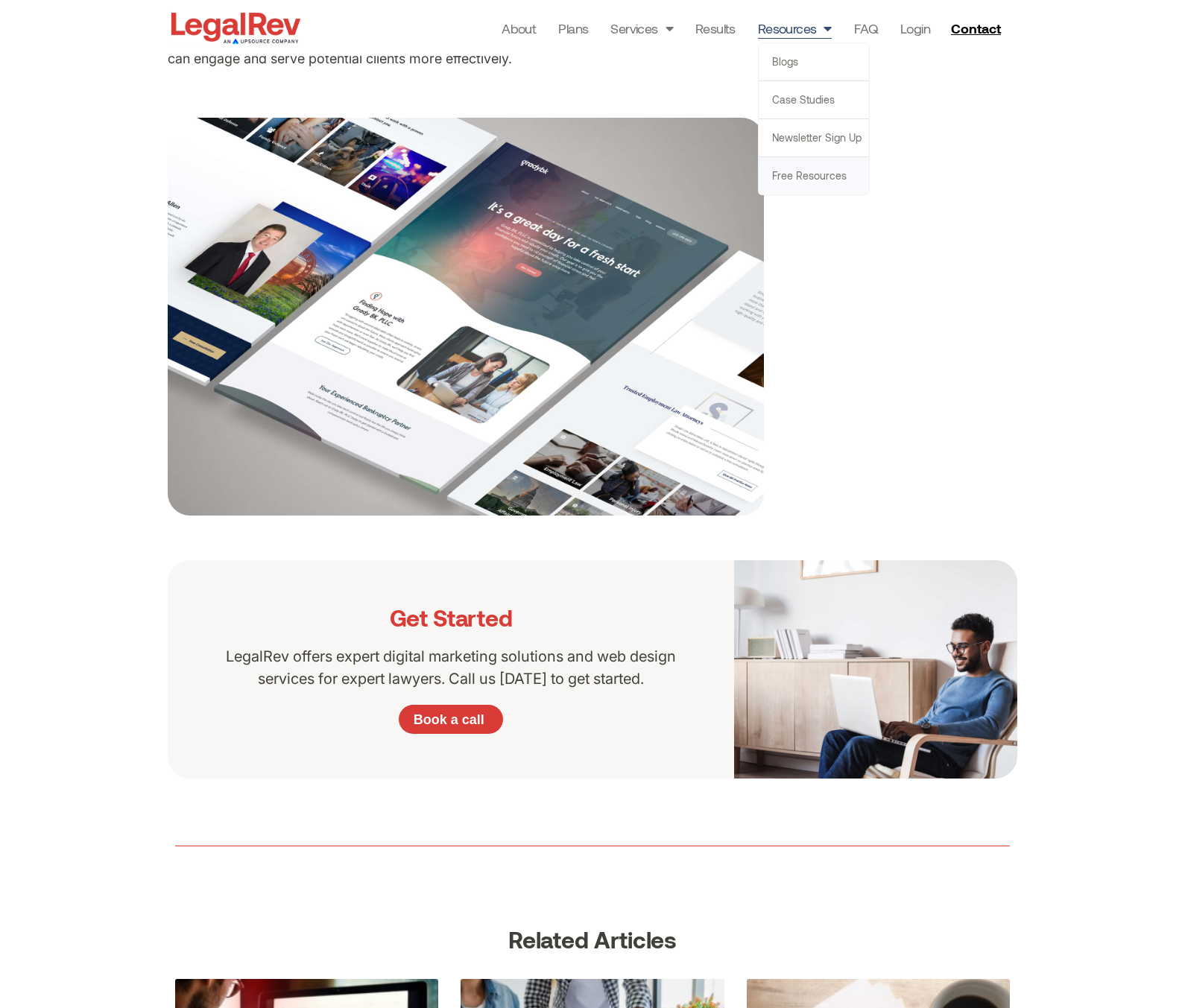
click at [786, 176] on link "Free Resources" at bounding box center [814, 176] width 110 height 37
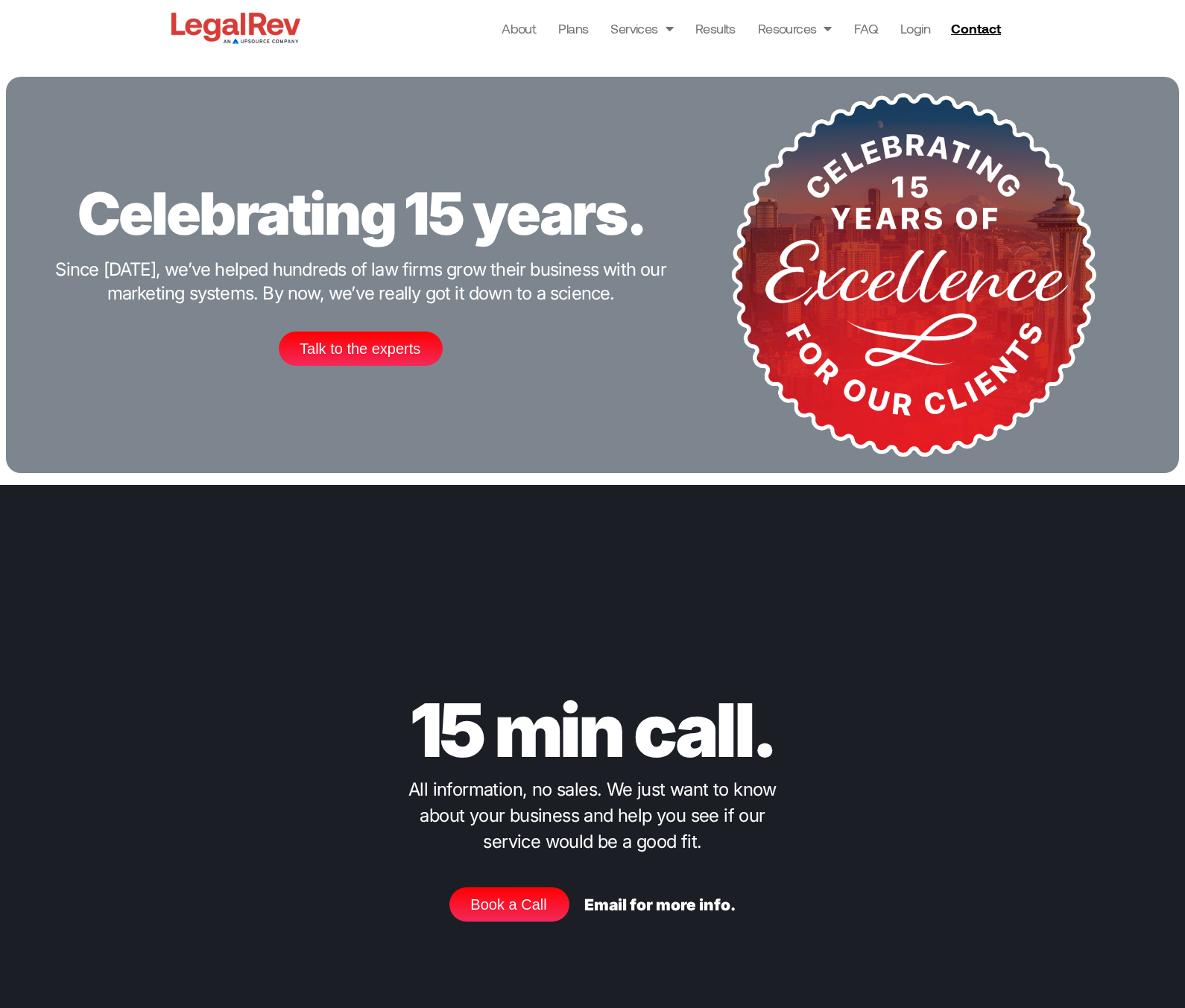
scroll to position [2167, 0]
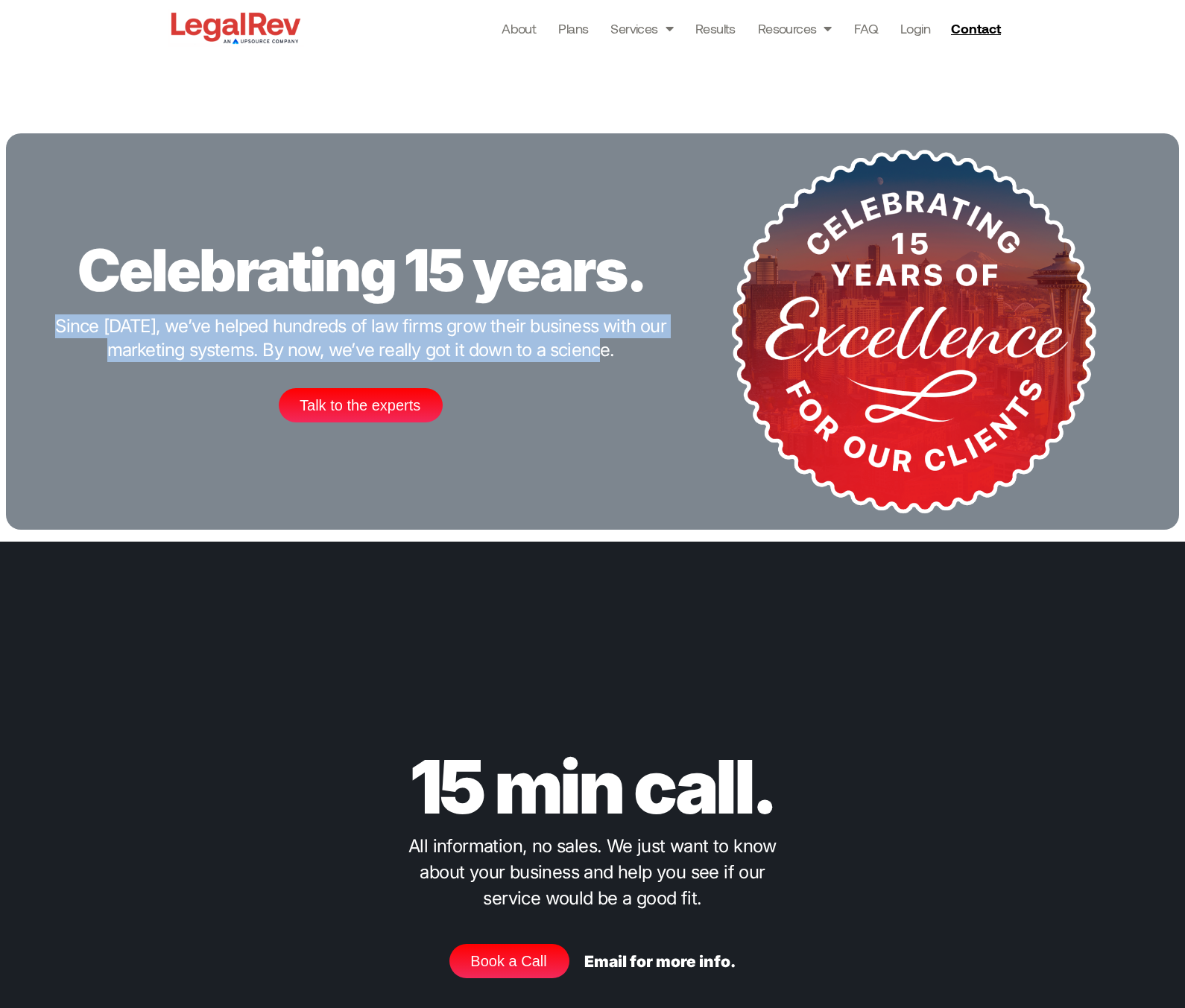
drag, startPoint x: 621, startPoint y: 354, endPoint x: 68, endPoint y: 323, distance: 553.9
click at [68, 323] on p "Since 2010, we’ve helped hundreds of law firms grow their business with our mar…" at bounding box center [360, 338] width 619 height 48
copy p "Since 2010, we’ve helped hundreds of law firms grow their business with our mar…"
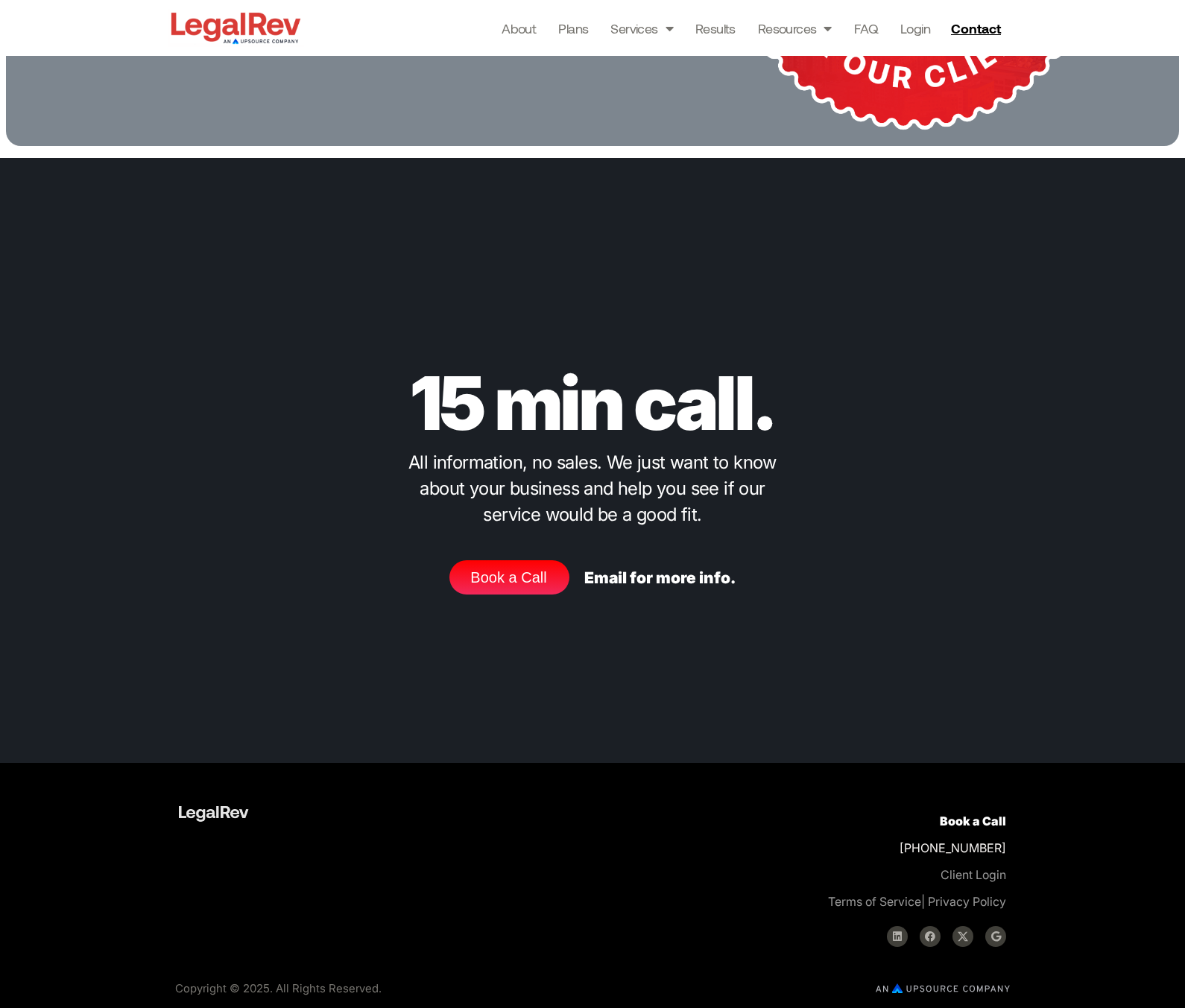
scroll to position [2557, 0]
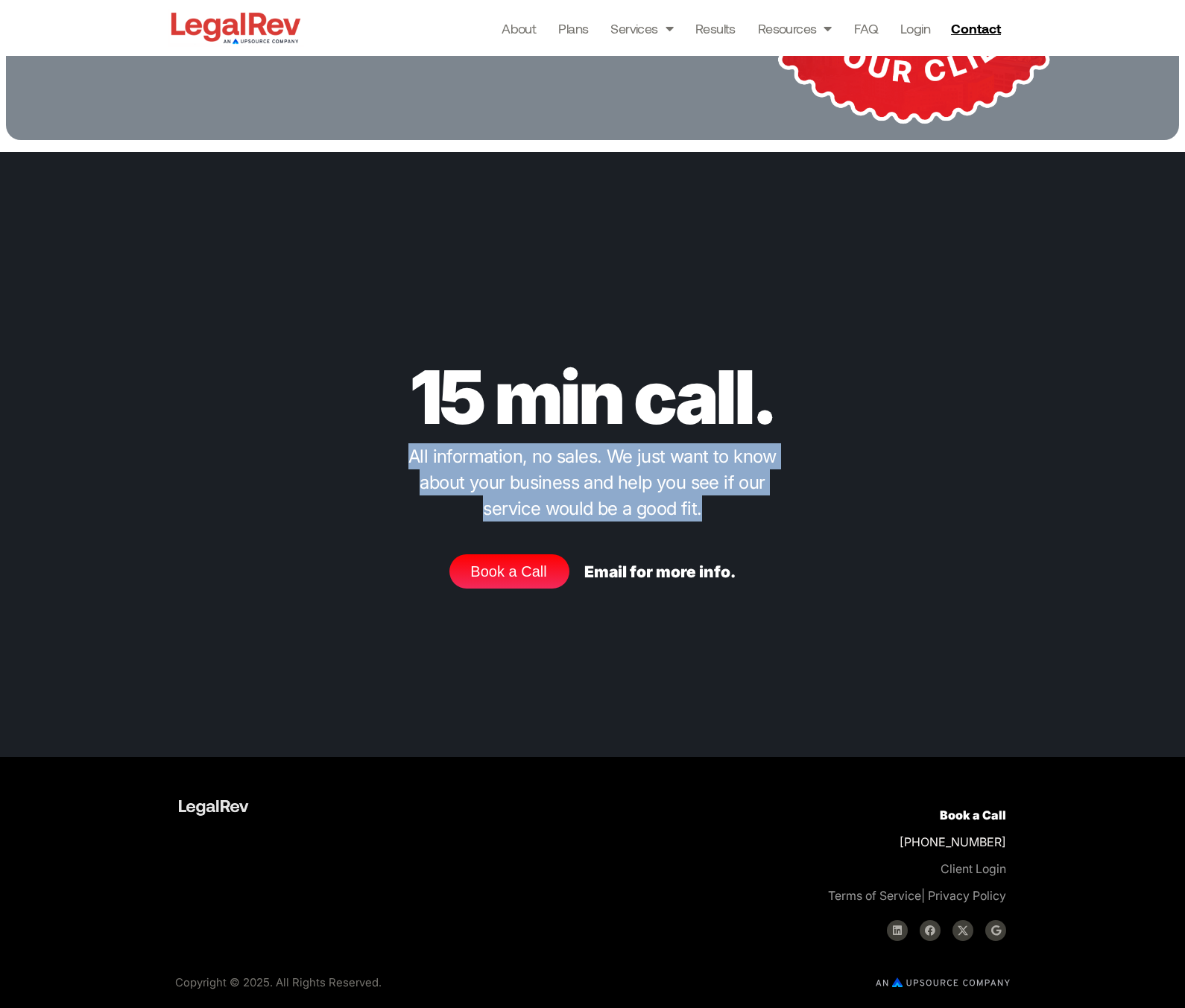
drag, startPoint x: 687, startPoint y: 510, endPoint x: 409, endPoint y: 462, distance: 282.1
click at [409, 462] on p "All information, no sales. We just want to know about your business and help yo…" at bounding box center [593, 483] width 406 height 79
copy p "All information, no sales. We just want to know about your business and help yo…"
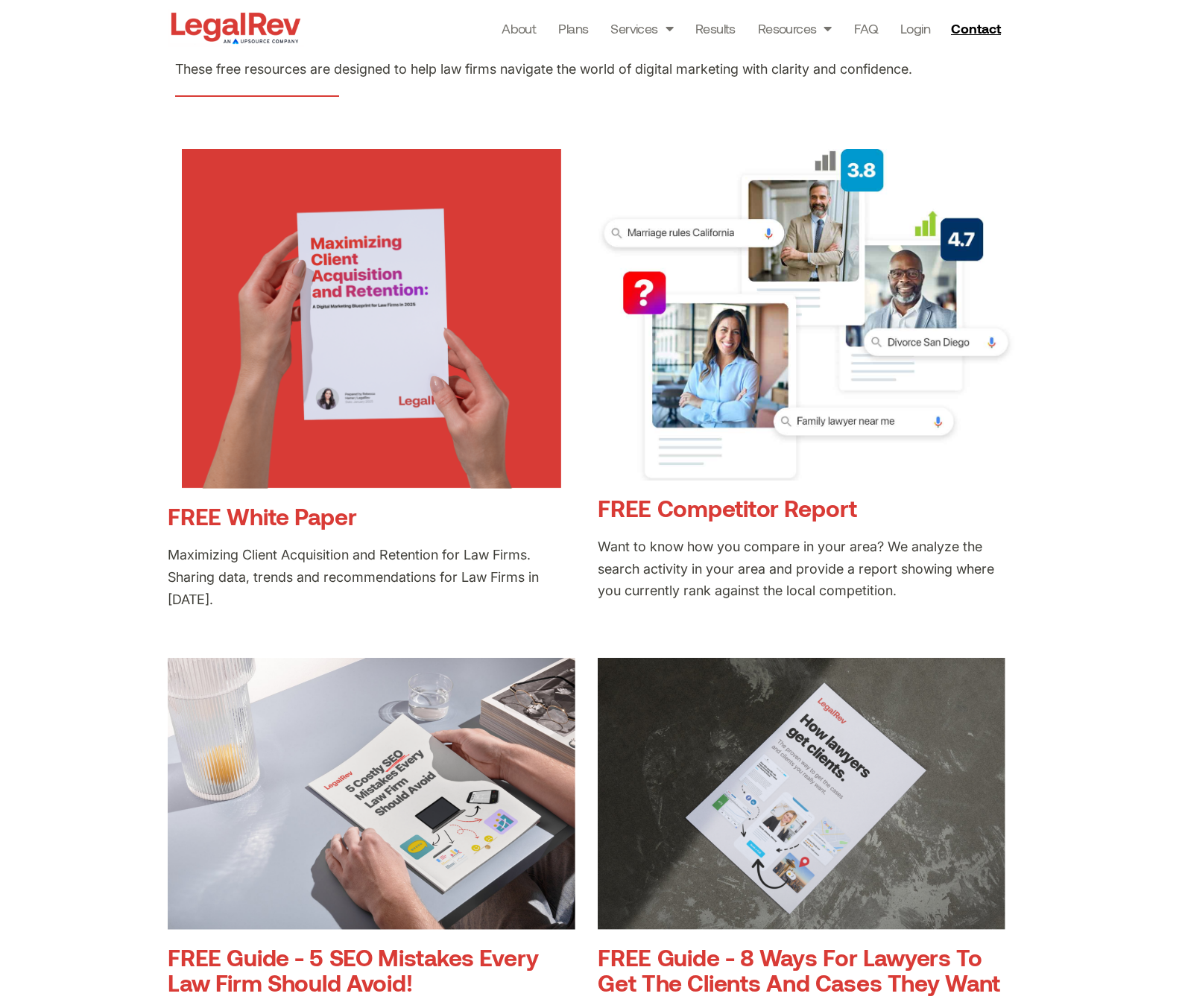
scroll to position [0, 0]
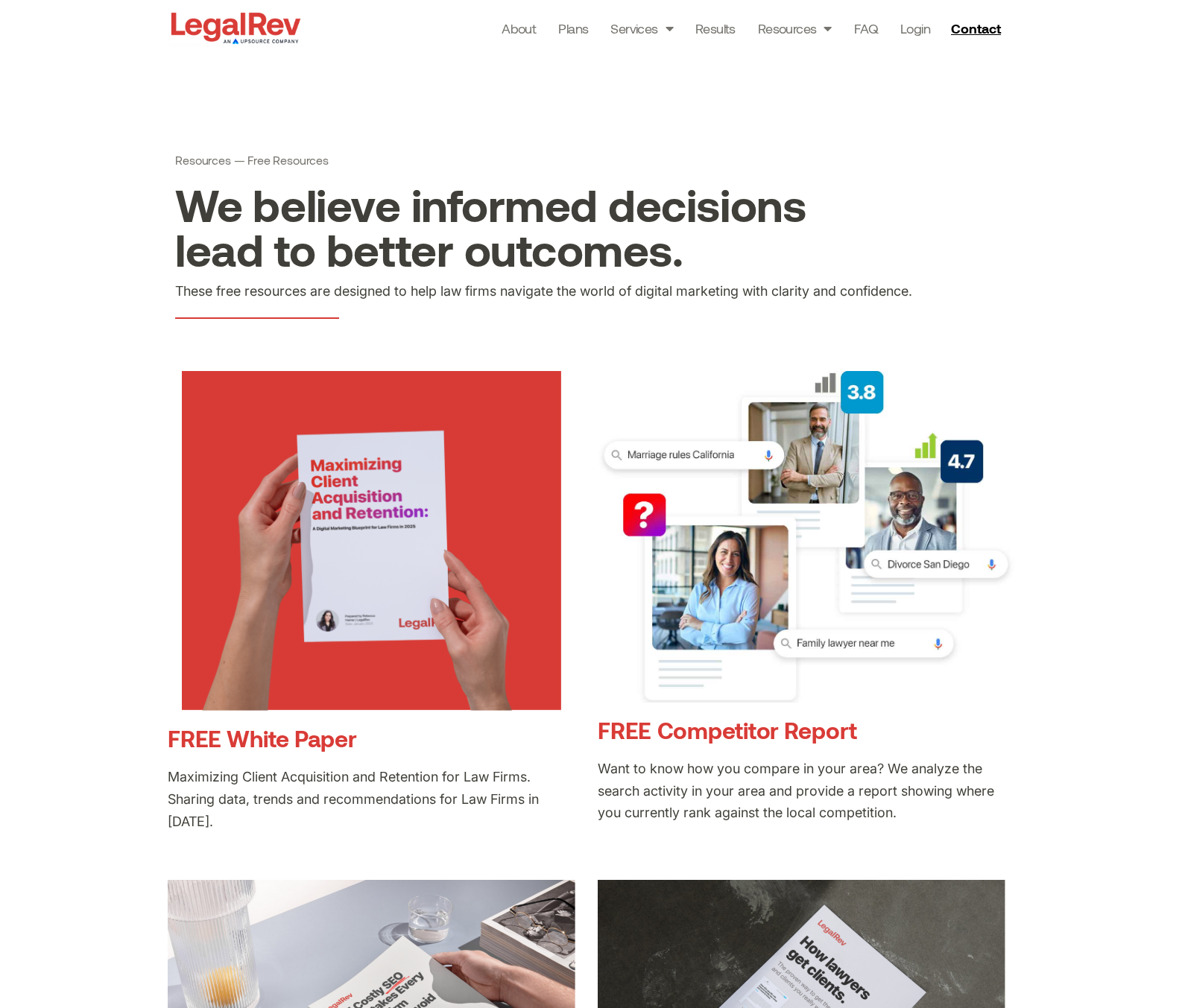
click at [266, 746] on link "FREE White Paper" at bounding box center [262, 738] width 189 height 27
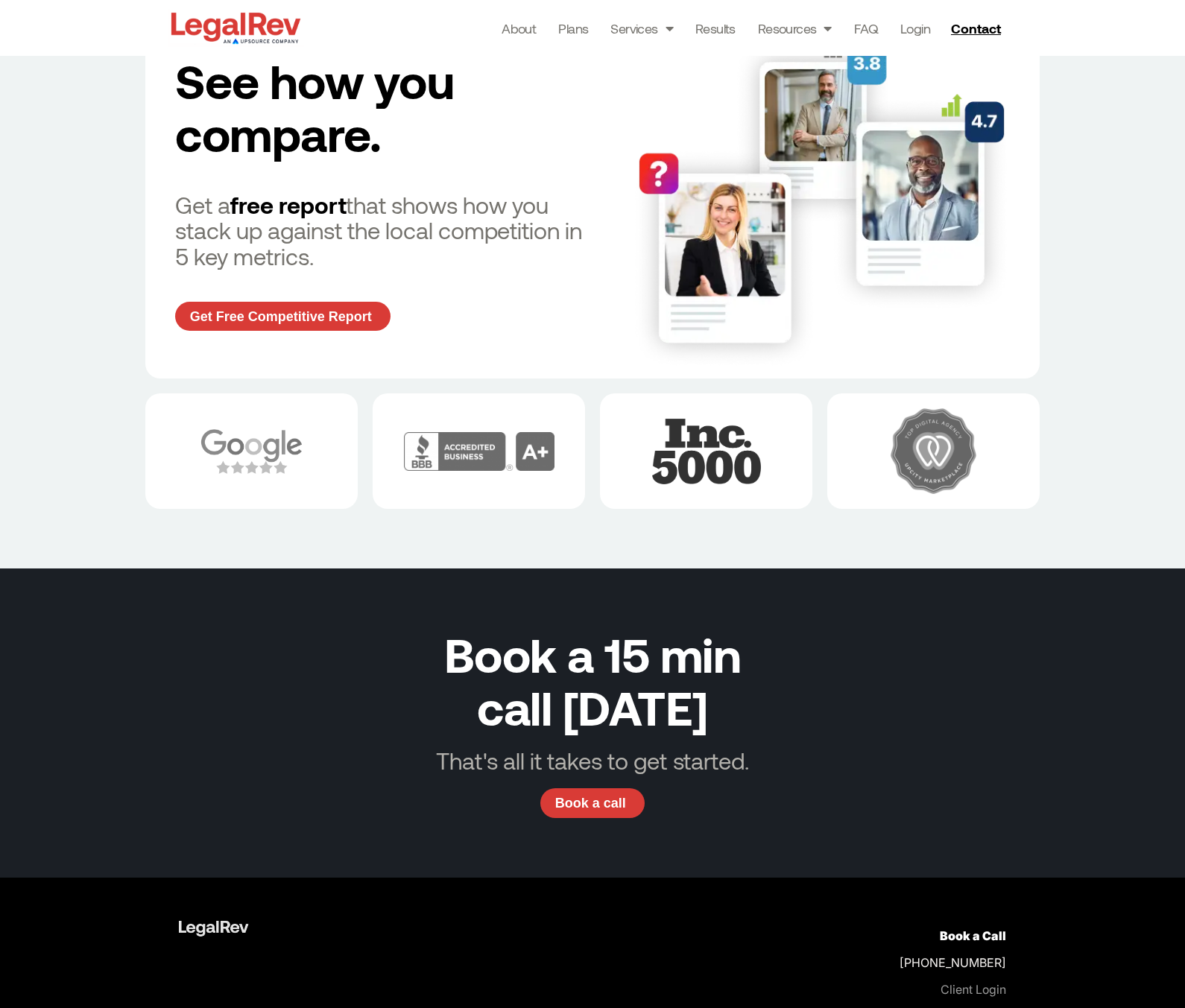
scroll to position [4822, 0]
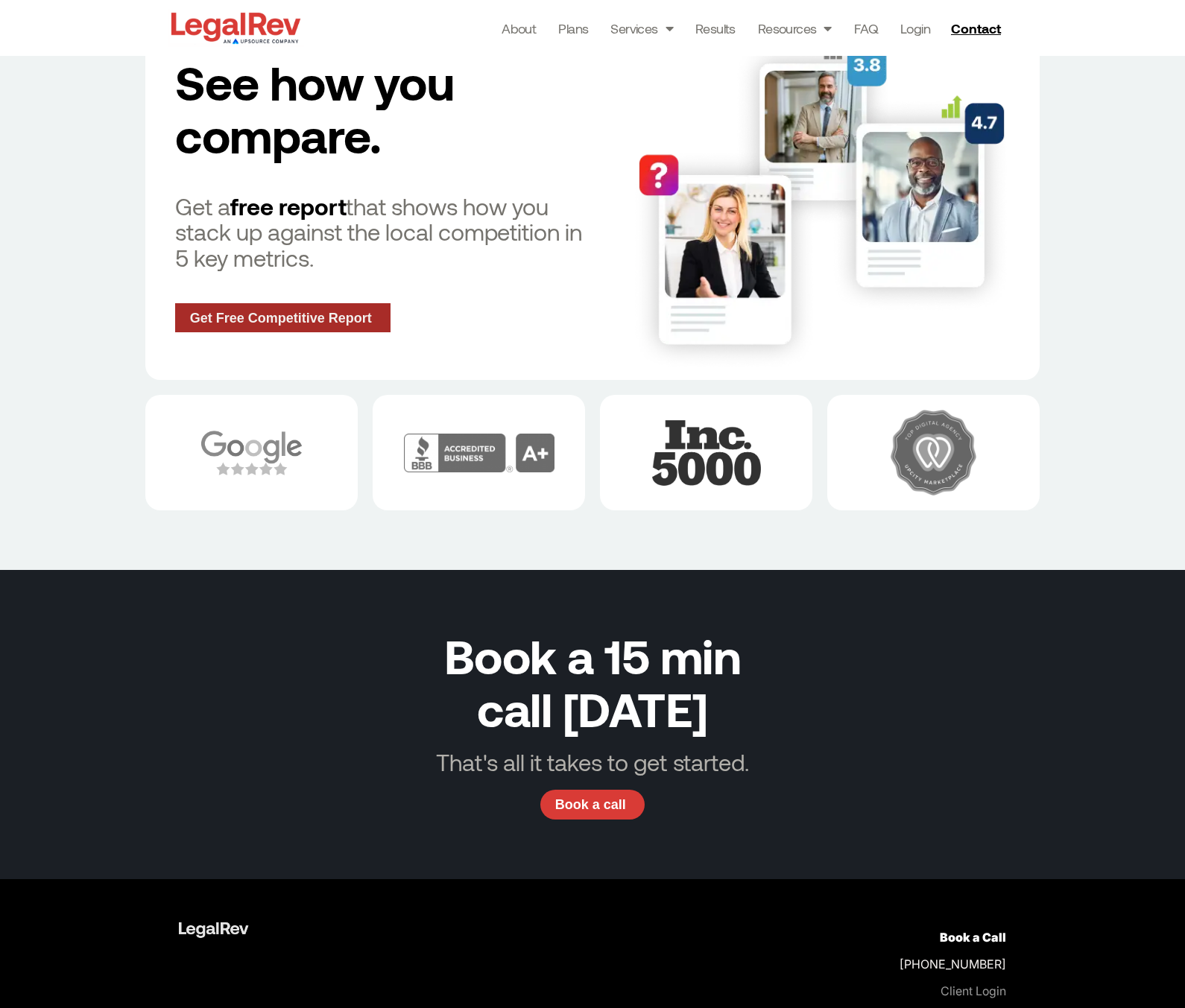
click at [302, 314] on span "Get Free Competitive Report" at bounding box center [281, 318] width 182 height 14
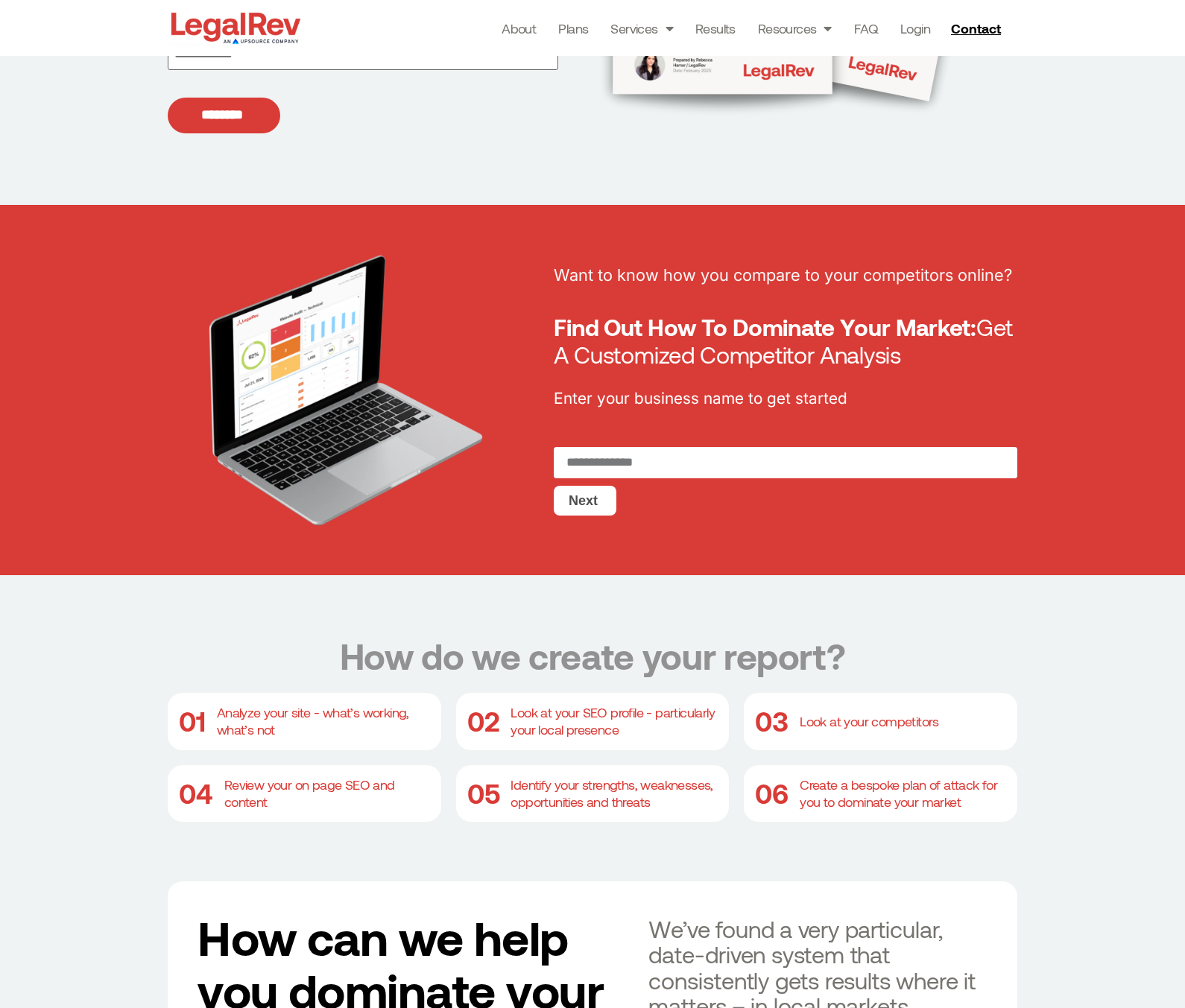
scroll to position [354, 0]
